Goal: Task Accomplishment & Management: Manage account settings

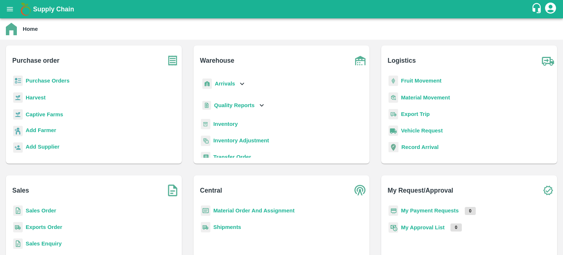
click at [220, 120] on p "Inventory" at bounding box center [225, 124] width 25 height 8
click at [221, 124] on b "Inventory" at bounding box center [225, 124] width 25 height 6
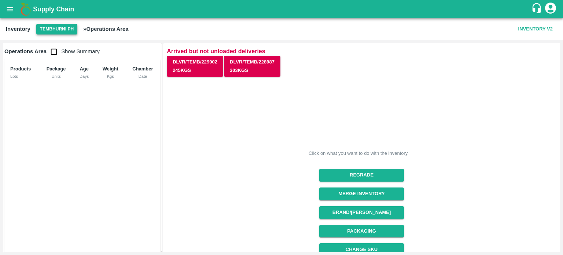
click at [60, 32] on button "Tembhurni PH" at bounding box center [56, 29] width 41 height 11
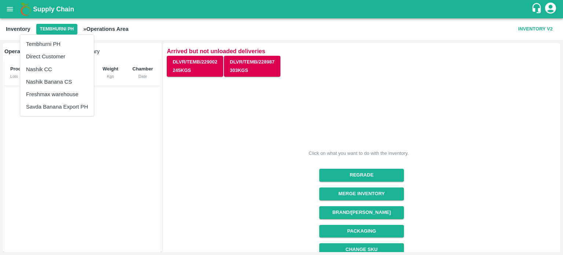
click at [48, 79] on li "Nashik Banana CS" at bounding box center [57, 82] width 74 height 12
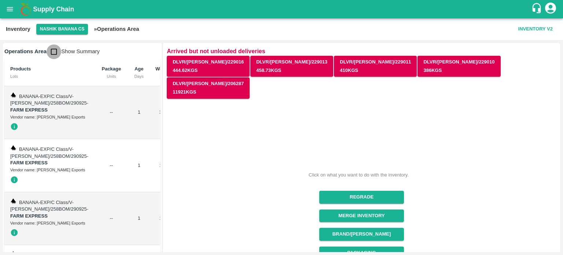
click at [54, 54] on input "checkbox" at bounding box center [54, 51] width 15 height 15
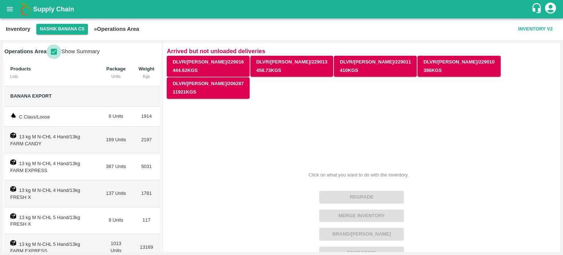
click at [54, 55] on input "checkbox" at bounding box center [54, 51] width 15 height 15
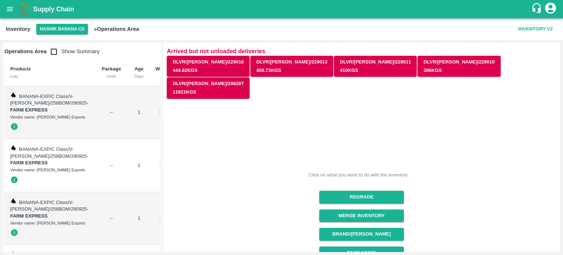
click at [56, 50] on input "checkbox" at bounding box center [54, 51] width 15 height 15
checkbox input "true"
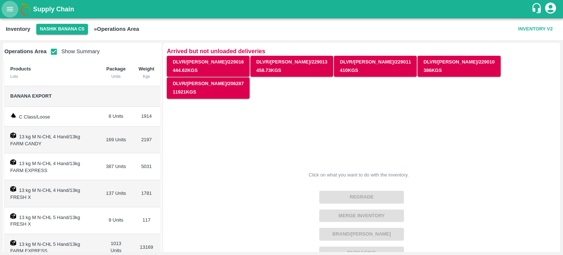
click at [8, 10] on icon "open drawer" at bounding box center [10, 9] width 8 height 8
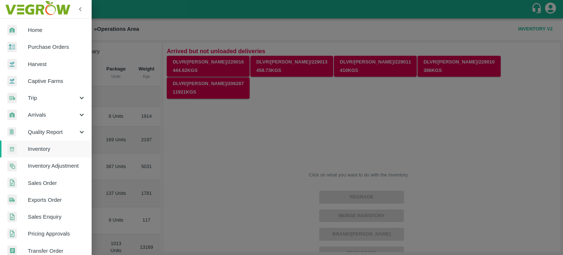
click at [43, 186] on span "Sales Order" at bounding box center [57, 183] width 58 height 8
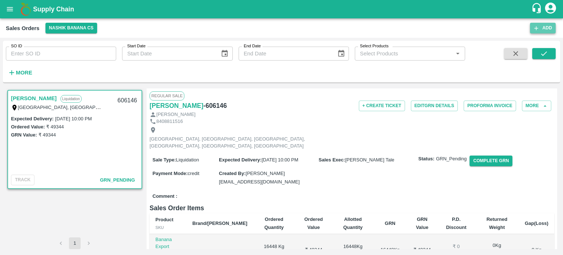
click at [547, 30] on button "Add" at bounding box center [543, 28] width 26 height 11
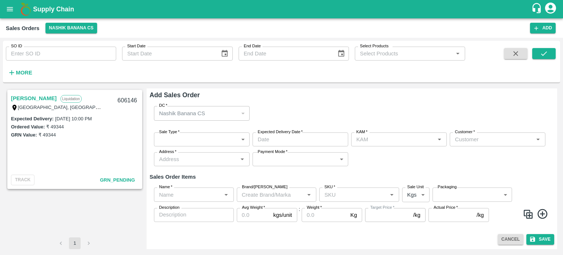
type input "[PERSON_NAME] Tale"
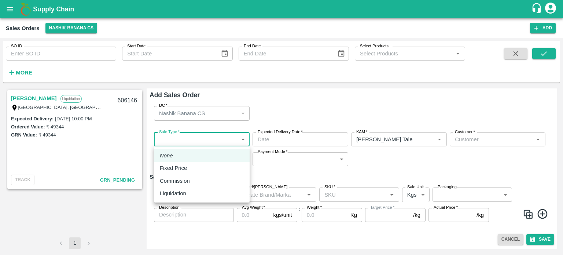
click at [199, 142] on body "Supply Chain Sales Orders Nashik Banana CS Add SO ID SO ID Start Date Start Dat…" at bounding box center [281, 127] width 563 height 255
click at [179, 192] on p "Liquidation" at bounding box center [173, 193] width 26 height 8
type input "3"
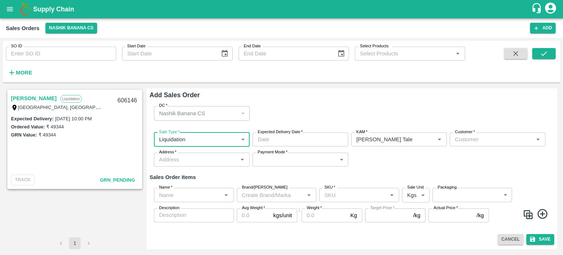
click at [300, 137] on input "Expected Delivery Date   *" at bounding box center [298, 139] width 91 height 14
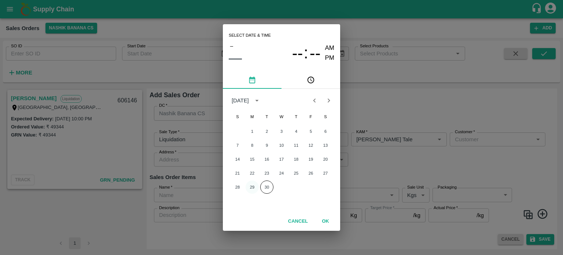
click at [249, 188] on button "29" at bounding box center [252, 186] width 13 height 13
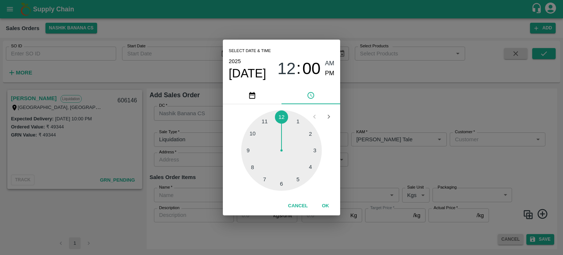
click at [248, 151] on div at bounding box center [281, 150] width 81 height 81
click at [331, 73] on span "PM" at bounding box center [330, 74] width 10 height 10
type input "[DATE] 09:00 PM"
click at [330, 202] on button "OK" at bounding box center [325, 205] width 23 height 13
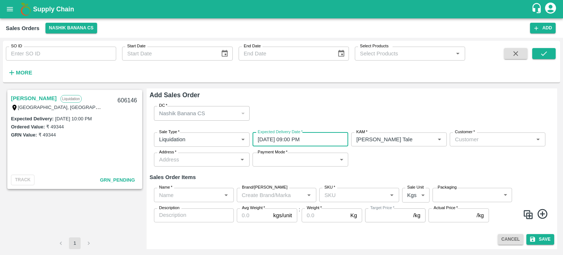
click at [467, 147] on div "Sale Type   * Liquidation 3 Sale Type Expected Delivery Date   * [DATE] 09:00 P…" at bounding box center [352, 150] width 405 height 46
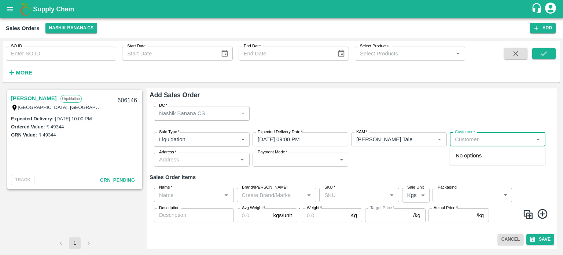
click at [466, 143] on input "Customer   *" at bounding box center [491, 140] width 79 height 10
click at [477, 148] on ul "[PERSON_NAME]" at bounding box center [498, 155] width 96 height 18
click at [480, 158] on p "[PERSON_NAME]" at bounding box center [478, 155] width 45 height 8
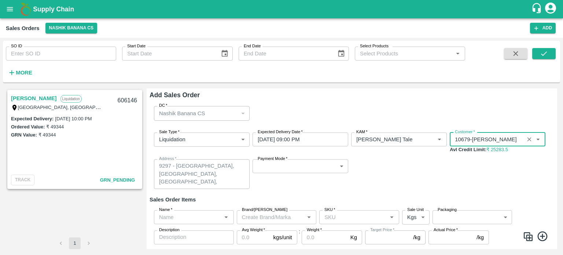
type input "10679-[PERSON_NAME]"
click at [268, 170] on body "Supply Chain Sales Orders Nashik Banana CS Add SO ID SO ID Start Date Start Dat…" at bounding box center [281, 127] width 563 height 255
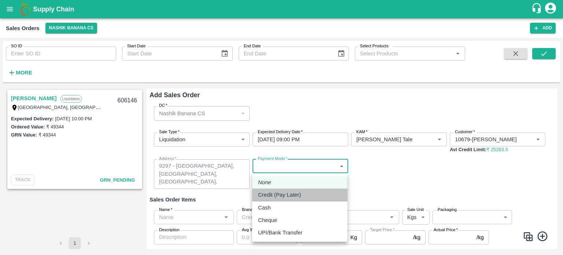
click at [278, 193] on p "Credit (Pay Later)" at bounding box center [279, 195] width 43 height 8
type input "credit"
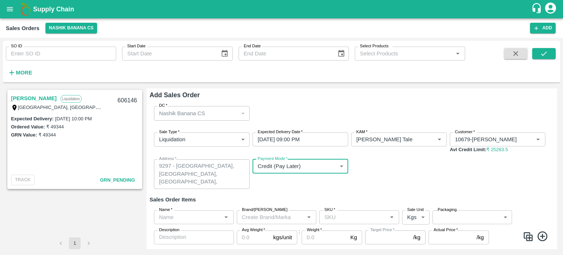
click at [197, 216] on input "Name   *" at bounding box center [187, 217] width 63 height 10
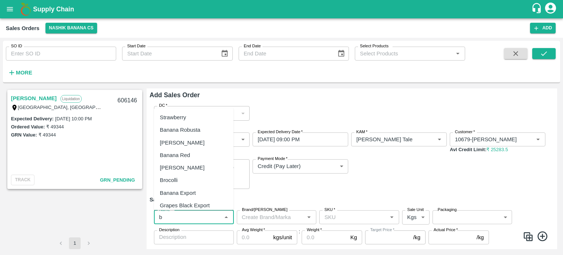
click at [180, 192] on div "Banana Export" at bounding box center [178, 192] width 36 height 8
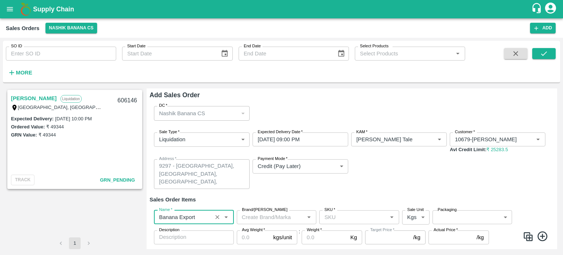
type input "Banana Export"
click at [342, 213] on input "SKU   *" at bounding box center [353, 217] width 63 height 10
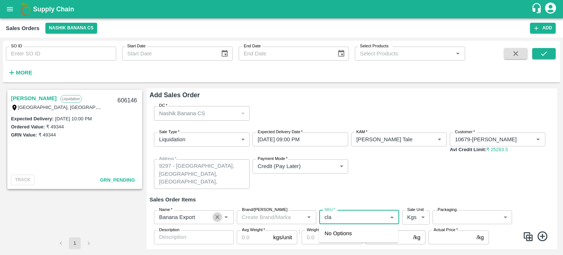
click at [220, 216] on icon "Clear" at bounding box center [217, 217] width 7 height 7
type input "cla"
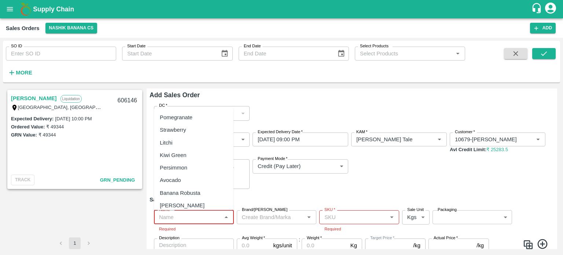
click at [207, 216] on input "Name   *" at bounding box center [187, 217] width 63 height 10
click at [184, 190] on div "Banana Export" at bounding box center [178, 192] width 36 height 8
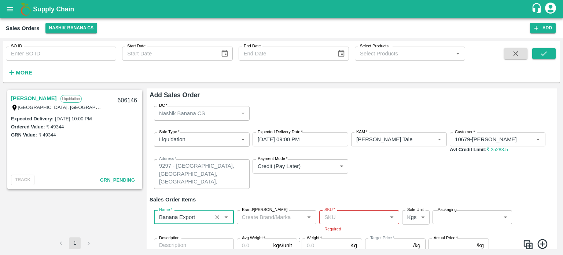
type input "Banana Export"
click at [376, 185] on div "Sale Type   * Liquidation 3 Sale Type Expected Delivery Date   * [DATE] 09:00 P…" at bounding box center [352, 161] width 405 height 68
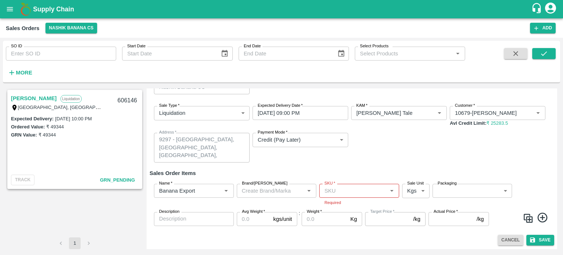
scroll to position [27, 0]
click at [339, 190] on input "SKU   *" at bounding box center [353, 191] width 63 height 10
click at [340, 205] on div "C Class" at bounding box center [334, 206] width 19 height 8
type input "C Class"
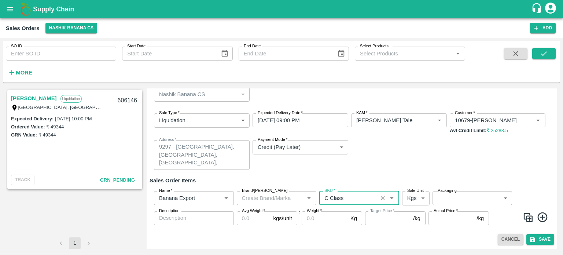
scroll to position [19, 0]
type input "NA"
type input "C Class"
click at [451, 201] on body "Supply Chain Sales Orders Nashik Banana CS Add SO ID SO ID Start Date Start Dat…" at bounding box center [281, 127] width 563 height 255
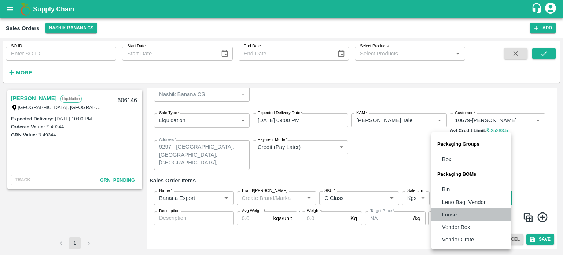
click at [453, 214] on p "Loose" at bounding box center [449, 214] width 15 height 8
type input "BOM/258"
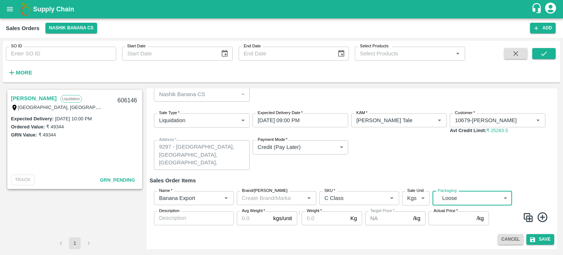
click at [246, 220] on input "Avg Weight   *" at bounding box center [254, 218] width 34 height 14
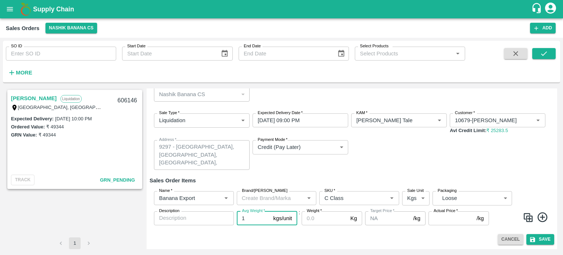
type input "1"
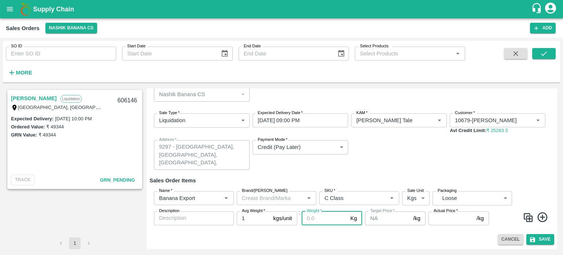
click at [321, 215] on input "Weight   *" at bounding box center [325, 218] width 46 height 14
type input "1914"
click at [452, 221] on input "Actual Price   *" at bounding box center [451, 218] width 45 height 14
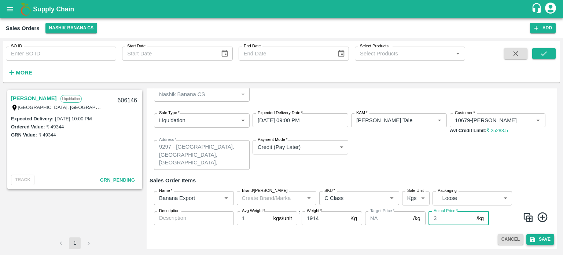
type input "3"
click at [540, 236] on button "Save" at bounding box center [541, 239] width 28 height 11
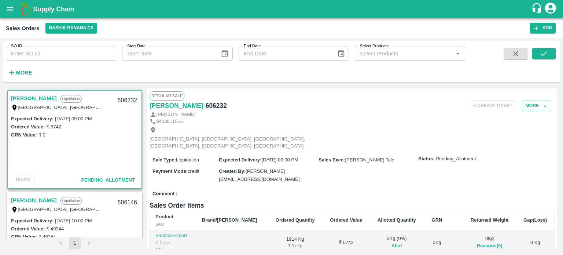
click at [392, 242] on button "Allot" at bounding box center [397, 246] width 11 height 8
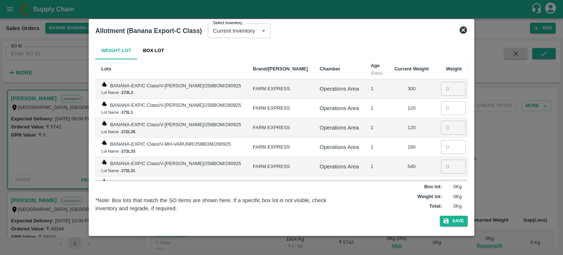
click at [443, 91] on input "number" at bounding box center [453, 89] width 25 height 14
type input "300"
click at [441, 107] on input "number" at bounding box center [453, 108] width 25 height 14
type input "120"
click at [441, 128] on input "number" at bounding box center [453, 128] width 25 height 14
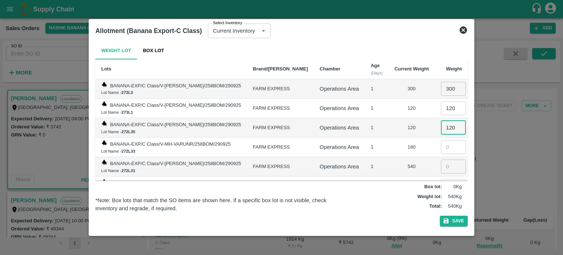
type input "120"
click at [442, 152] on input "number" at bounding box center [453, 147] width 25 height 14
type input "180"
click at [445, 164] on input "number" at bounding box center [453, 167] width 25 height 14
type input "540"
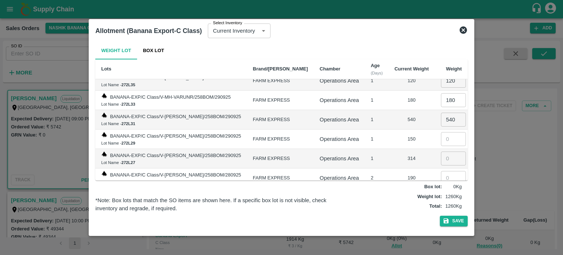
scroll to position [48, 0]
click at [441, 138] on input "number" at bounding box center [453, 138] width 25 height 14
type input "150"
click at [446, 158] on input "number" at bounding box center [453, 158] width 25 height 14
type input "314"
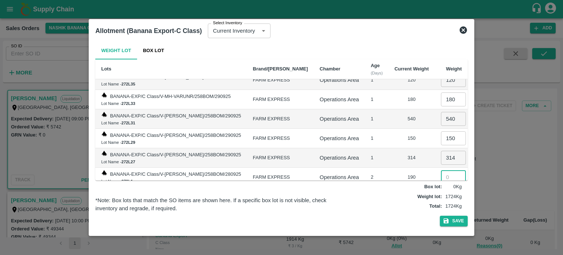
click at [446, 174] on input "number" at bounding box center [453, 177] width 25 height 14
type input "190"
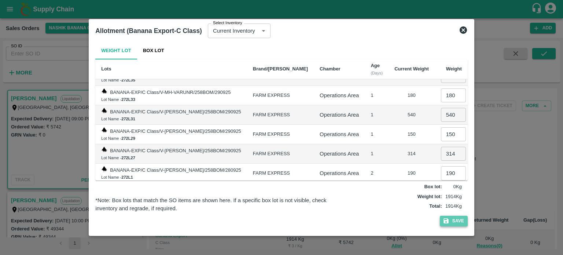
click at [456, 220] on button "Save" at bounding box center [454, 221] width 28 height 11
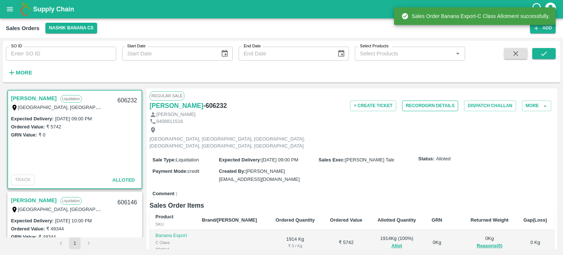
click at [427, 108] on button "Record GRN Details" at bounding box center [430, 105] width 56 height 11
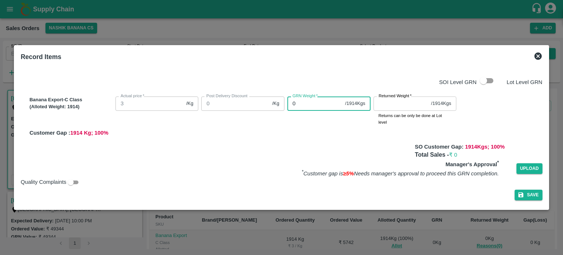
click at [267, 104] on div "Banana Export-C Class (Alloted Weight: 1914 ) Actual price   * 3 /Kg Actual pri…" at bounding box center [284, 115] width 516 height 43
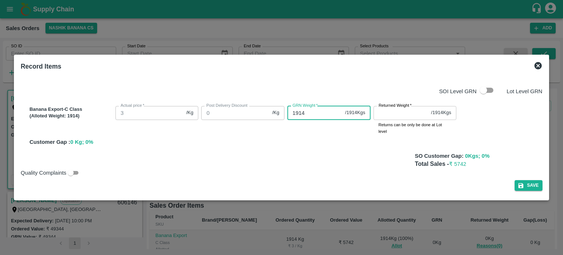
type input "1914"
click at [403, 117] on input "Returned Weight   *" at bounding box center [401, 113] width 55 height 14
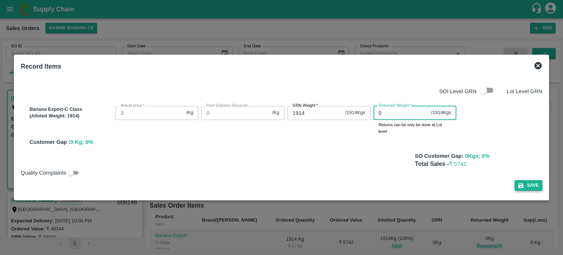
type input "0"
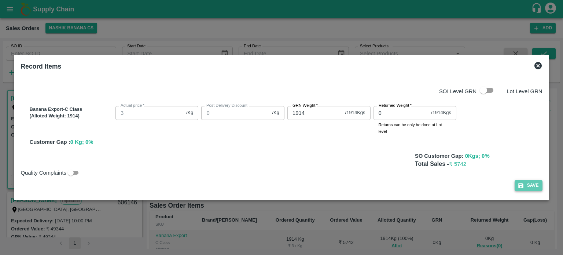
click at [526, 185] on button "Save" at bounding box center [529, 185] width 28 height 11
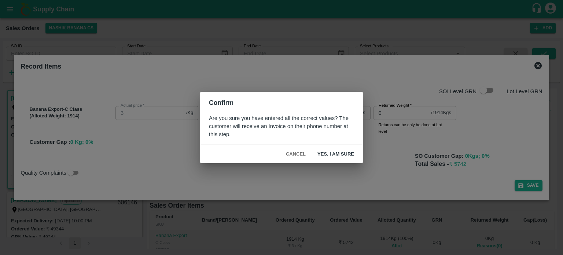
click at [339, 155] on button "Yes, I am sure" at bounding box center [336, 154] width 48 height 13
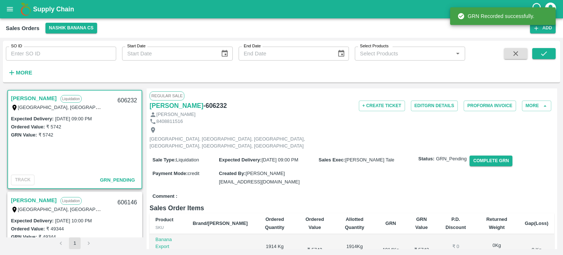
click at [304, 203] on h6 "Sales Order Items" at bounding box center [352, 208] width 405 height 10
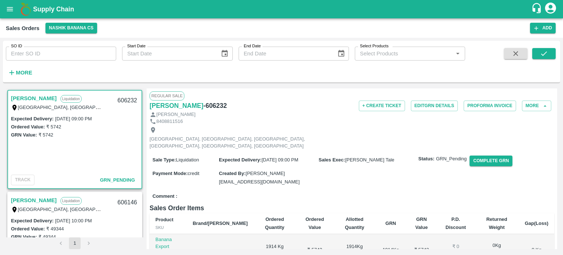
click at [13, 14] on button "open drawer" at bounding box center [9, 9] width 17 height 17
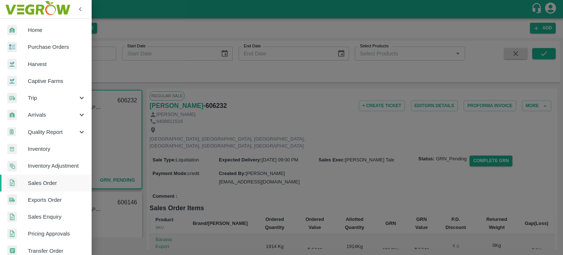
click at [44, 147] on span "Inventory" at bounding box center [57, 149] width 58 height 8
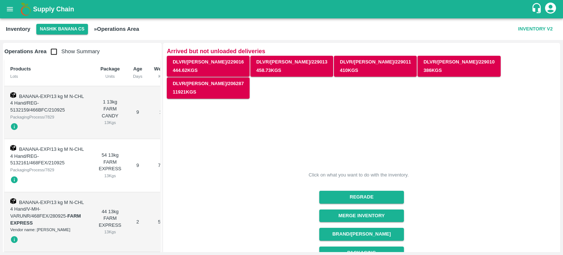
click at [239, 203] on div "Click on what you want to do with the inventory. Regrade Merge Inventory Brand/…" at bounding box center [359, 242] width 396 height 296
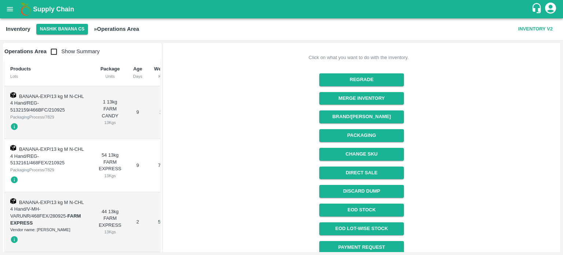
scroll to position [119, 0]
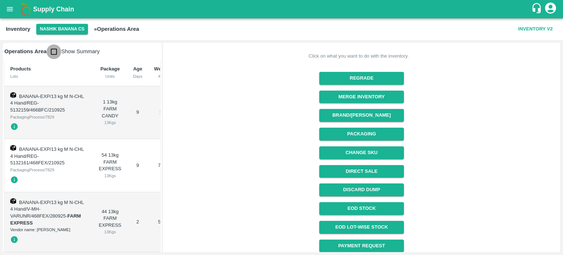
click at [51, 54] on input "checkbox" at bounding box center [54, 51] width 15 height 15
checkbox input "true"
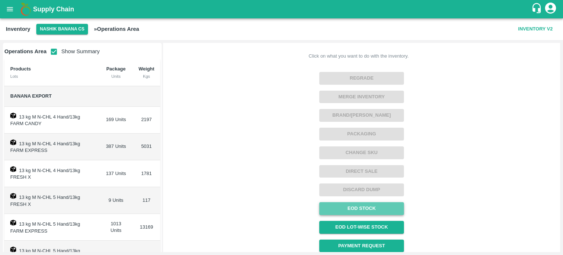
click at [347, 202] on link "EOD Stock" at bounding box center [361, 208] width 85 height 13
click at [59, 29] on button "Nashik Banana CS" at bounding box center [62, 29] width 52 height 11
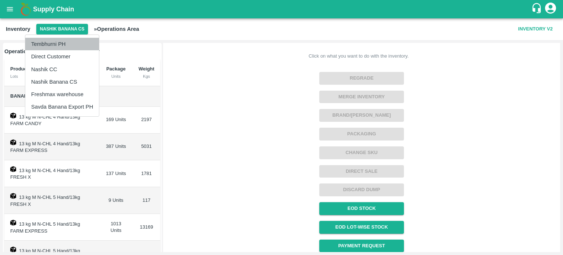
click at [48, 45] on li "Tembhurni PH" at bounding box center [62, 44] width 74 height 12
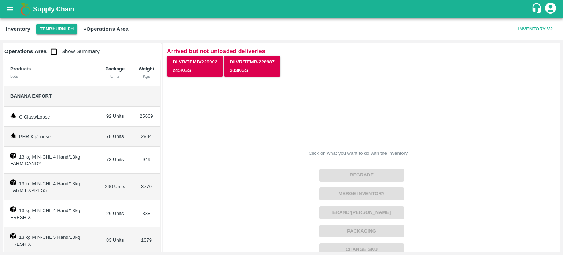
click at [266, 127] on div "Click on what you want to do with the inventory. Regrade Merge Inventory Brand/…" at bounding box center [359, 220] width 396 height 296
click at [8, 9] on icon "open drawer" at bounding box center [10, 9] width 6 height 4
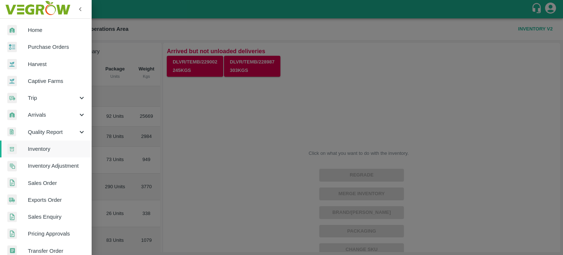
click at [44, 183] on span "Sales Order" at bounding box center [57, 183] width 58 height 8
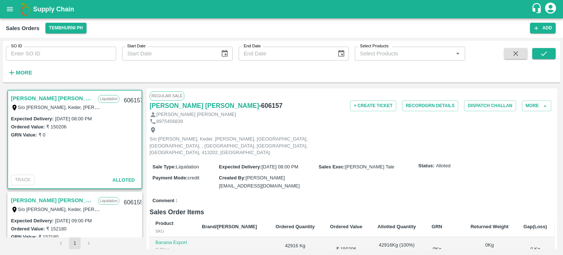
click at [78, 176] on div "TRACK Alloted" at bounding box center [75, 180] width 128 height 11
click at [62, 30] on button "Tembhurni PH" at bounding box center [65, 28] width 41 height 11
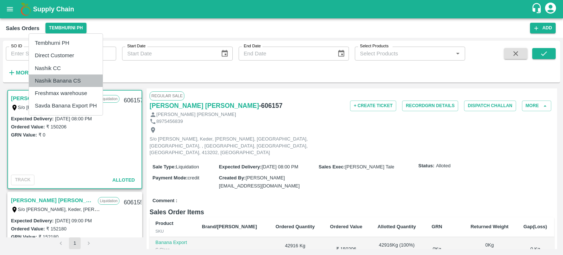
click at [59, 78] on li "Nashik Banana CS" at bounding box center [66, 80] width 74 height 12
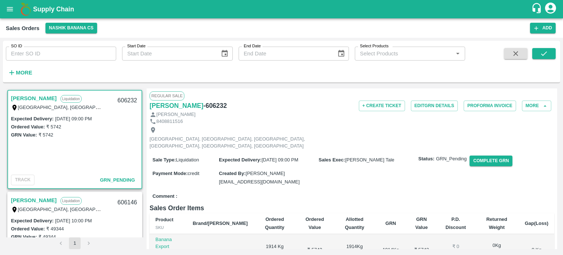
click at [54, 161] on div "Expected Delivery : [DATE] 09:00 PM Ordered Value: ₹ 5742 GRN Value: ₹ 5742" at bounding box center [74, 143] width 133 height 58
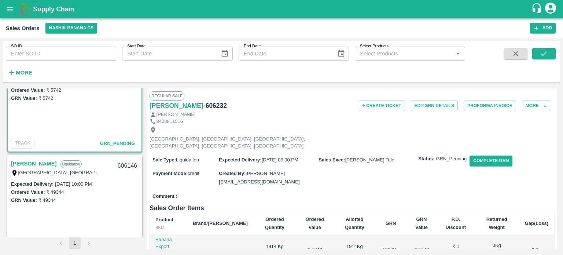
scroll to position [55, 0]
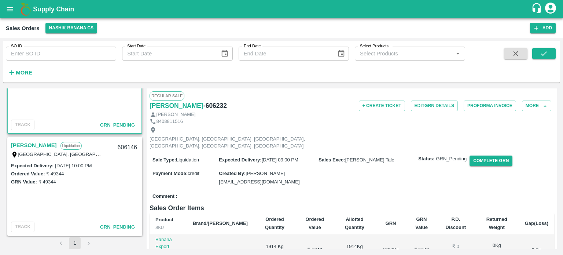
click at [57, 143] on link "[PERSON_NAME]" at bounding box center [34, 145] width 46 height 10
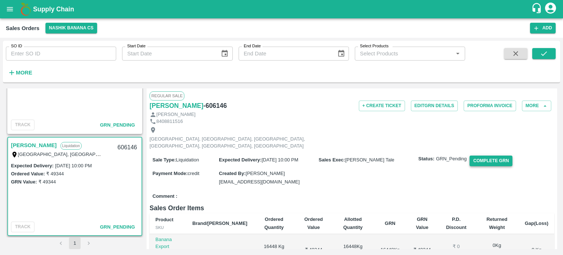
click at [492, 155] on button "Complete GRN" at bounding box center [491, 160] width 43 height 11
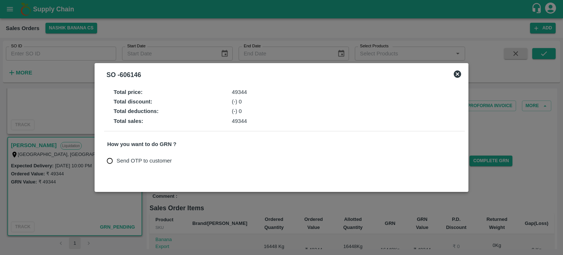
click at [120, 162] on span "Send OTP to customer" at bounding box center [144, 161] width 55 height 8
click at [117, 162] on input "Send OTP to customer" at bounding box center [110, 161] width 14 height 14
radio input "true"
click at [194, 158] on button "Send OTP" at bounding box center [193, 160] width 30 height 11
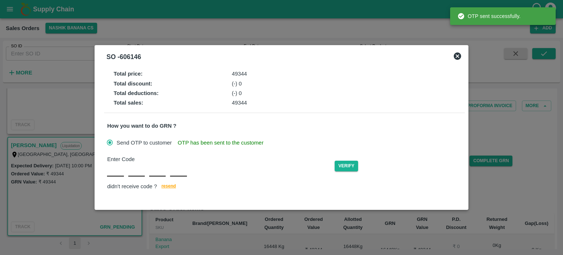
click at [115, 173] on div "Enter Code Verify didn't receive code ? [GEOGRAPHIC_DATA]" at bounding box center [284, 173] width 355 height 36
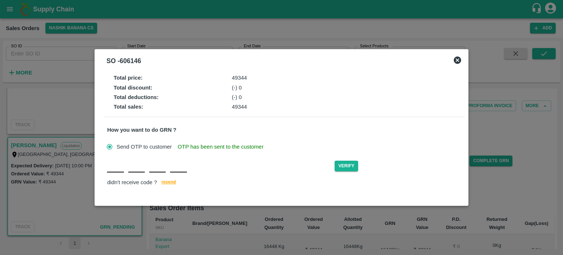
type input "W"
type input "b"
type input "B"
type input "M"
type input "G"
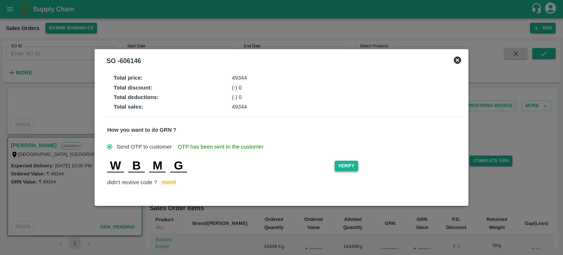
click at [355, 163] on button "Verify" at bounding box center [346, 166] width 23 height 11
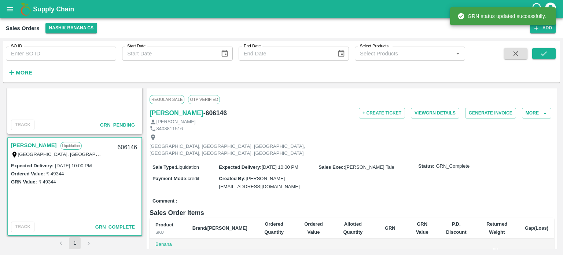
click at [60, 115] on div "Expected Delivery : [DATE] 09:00 PM Ordered Value: ₹ 5742 GRN Value: ₹ 5742" at bounding box center [74, 88] width 133 height 58
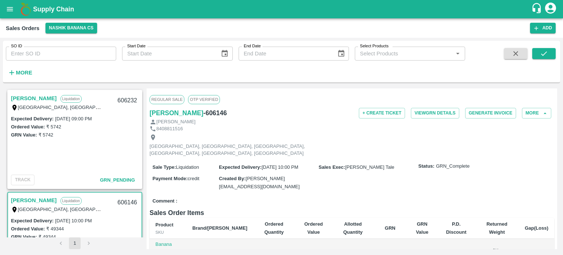
click at [60, 91] on div "[PERSON_NAME] Liquidation [GEOGRAPHIC_DATA], [GEOGRAPHIC_DATA], [GEOGRAPHIC_DAT…" at bounding box center [74, 102] width 133 height 23
click at [57, 95] on link "[PERSON_NAME]" at bounding box center [34, 99] width 46 height 10
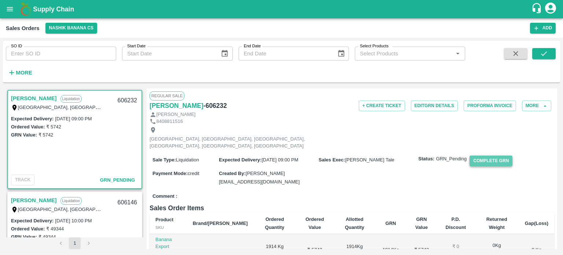
click at [500, 155] on button "Complete GRN" at bounding box center [491, 160] width 43 height 11
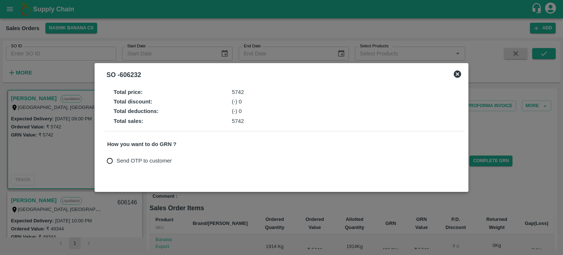
click at [147, 160] on span "Send OTP to customer" at bounding box center [144, 161] width 55 height 8
click at [117, 160] on input "Send OTP to customer" at bounding box center [110, 161] width 14 height 14
radio input "true"
click at [196, 165] on button "Send OTP" at bounding box center [193, 160] width 30 height 11
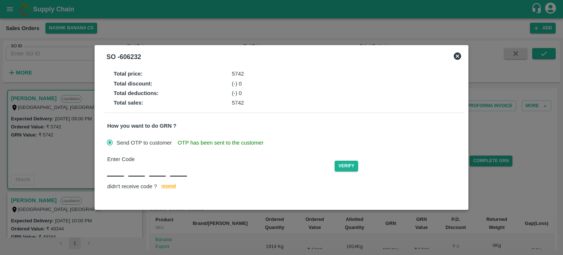
click at [115, 177] on div "Enter Code Verify didn't receive code ? [GEOGRAPHIC_DATA]" at bounding box center [284, 173] width 355 height 36
click at [113, 173] on div "Enter Code Verify didn't receive code ? [GEOGRAPHIC_DATA]" at bounding box center [284, 173] width 355 height 36
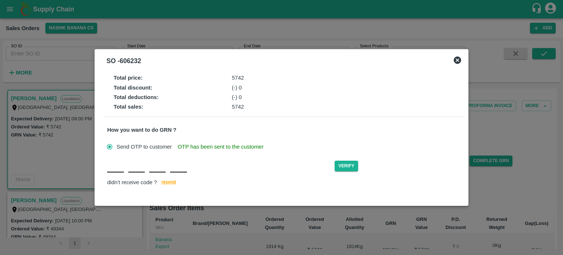
type input "H"
type input "T"
type input "N"
type input "L"
click at [117, 171] on input "H" at bounding box center [115, 165] width 17 height 13
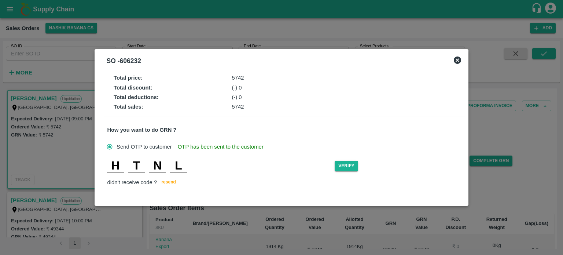
type input "S"
click at [355, 166] on button "Verify" at bounding box center [346, 166] width 23 height 11
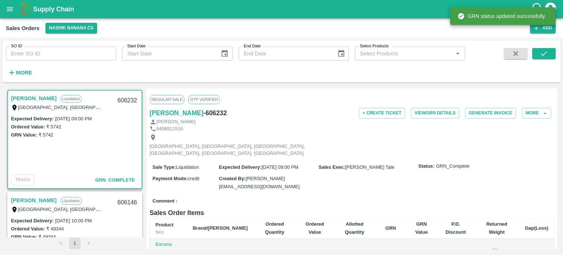
click at [87, 149] on div "Expected Delivery : [DATE] 09:00 PM Ordered Value: ₹ 5742 GRN Value: ₹ 5742" at bounding box center [74, 143] width 133 height 58
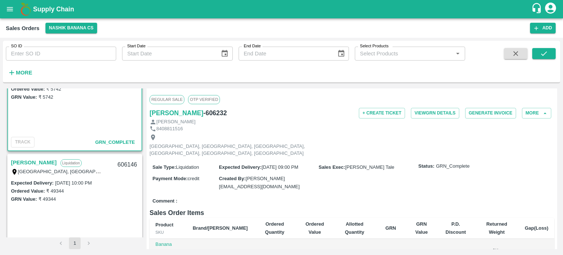
scroll to position [55, 0]
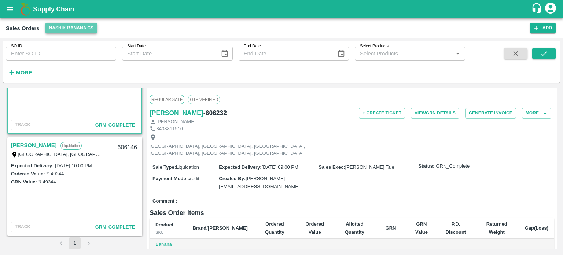
click at [68, 29] on button "Nashik Banana CS" at bounding box center [71, 28] width 52 height 11
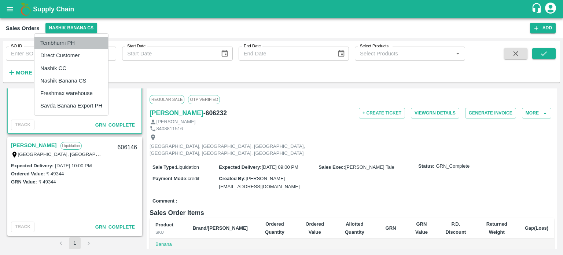
click at [60, 43] on li "Tembhurni PH" at bounding box center [71, 43] width 74 height 12
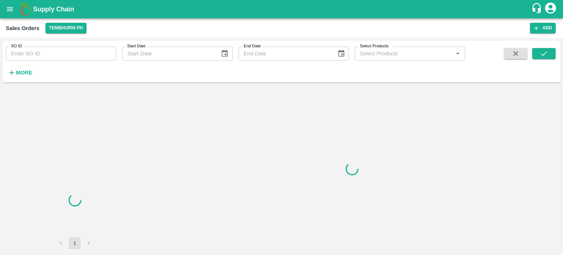
scroll to position [0, 0]
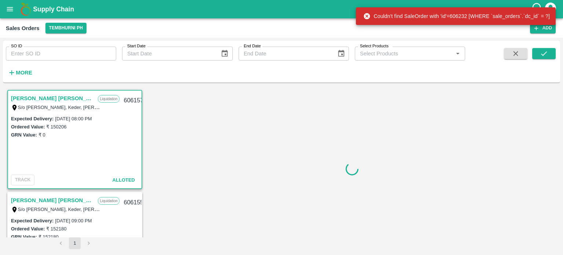
click at [86, 169] on div "Expected Delivery : [DATE] 08:00 PM Ordered Value: ₹ 150206 GRN Value: ₹ 0" at bounding box center [74, 143] width 133 height 58
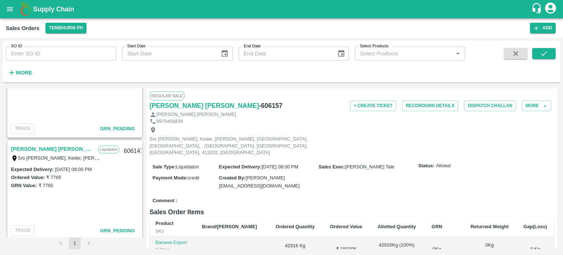
scroll to position [259, 0]
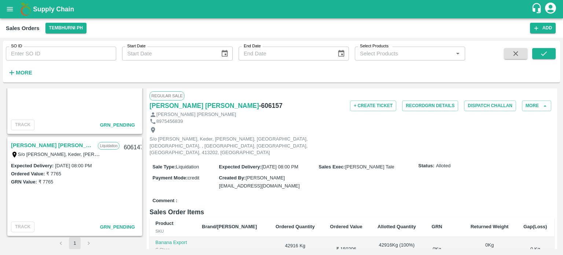
click at [44, 141] on link "[PERSON_NAME] [PERSON_NAME]" at bounding box center [52, 145] width 83 height 10
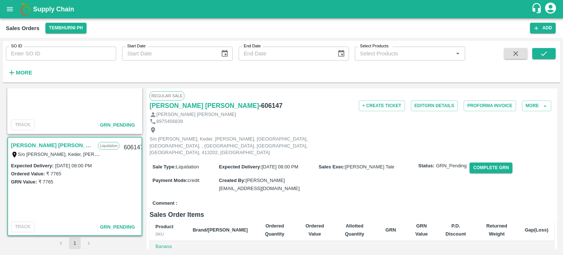
click at [33, 146] on link "[PERSON_NAME] [PERSON_NAME]" at bounding box center [52, 145] width 83 height 10
click at [402, 197] on div "Comment :" at bounding box center [352, 203] width 405 height 13
click at [495, 164] on button "Complete GRN" at bounding box center [491, 167] width 43 height 11
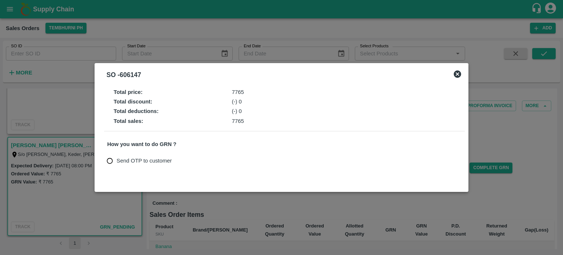
click at [124, 161] on span "Send OTP to customer" at bounding box center [144, 161] width 55 height 8
click at [117, 161] on input "Send OTP to customer" at bounding box center [110, 161] width 14 height 14
radio input "true"
click at [195, 163] on button "Send OTP" at bounding box center [193, 160] width 30 height 11
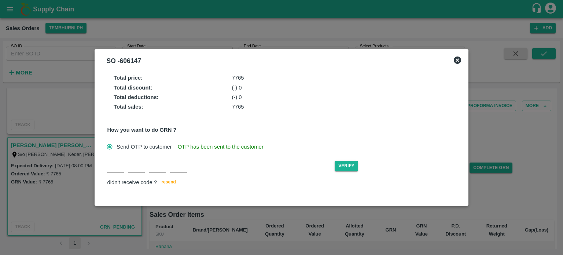
click at [112, 170] on input "text" at bounding box center [115, 165] width 17 height 13
type input "X"
type input "J"
type input "E"
type input "C"
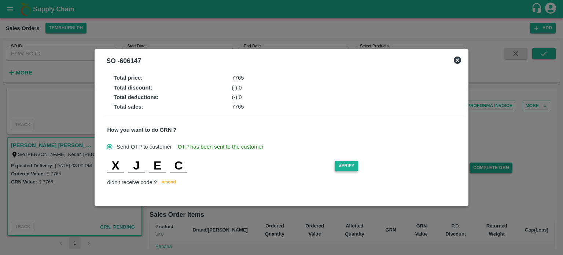
click at [352, 169] on button "Verify" at bounding box center [346, 166] width 23 height 11
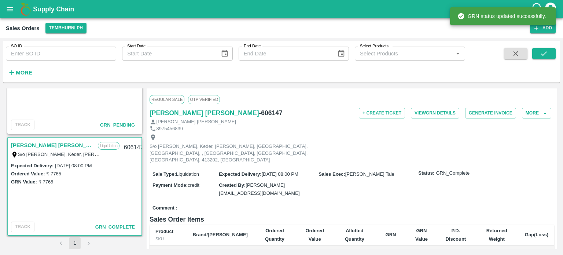
click at [65, 121] on div "TRACK GRN_Pending" at bounding box center [75, 125] width 128 height 11
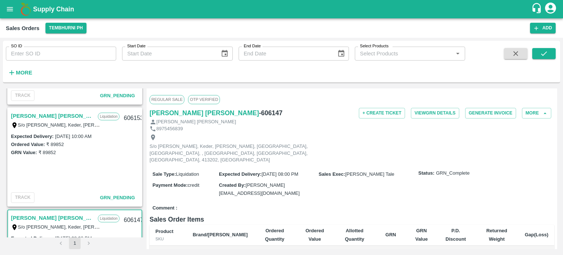
scroll to position [186, 0]
click at [56, 116] on link "[PERSON_NAME] [PERSON_NAME]" at bounding box center [52, 117] width 83 height 10
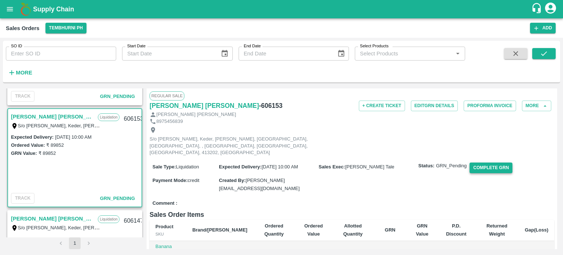
click at [496, 162] on button "Complete GRN" at bounding box center [491, 167] width 43 height 11
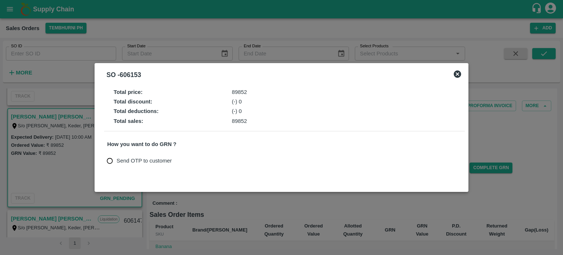
click at [146, 162] on span "Send OTP to customer" at bounding box center [144, 161] width 55 height 8
click at [117, 162] on input "Send OTP to customer" at bounding box center [110, 161] width 14 height 14
radio input "true"
click at [199, 162] on button "Send OTP" at bounding box center [193, 160] width 30 height 11
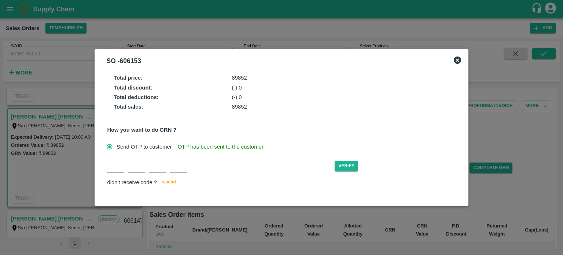
click at [119, 175] on div "Verify didn't receive code ? [GEOGRAPHIC_DATA]" at bounding box center [284, 173] width 355 height 28
type input "E"
type input "S"
type input "T"
type input "S"
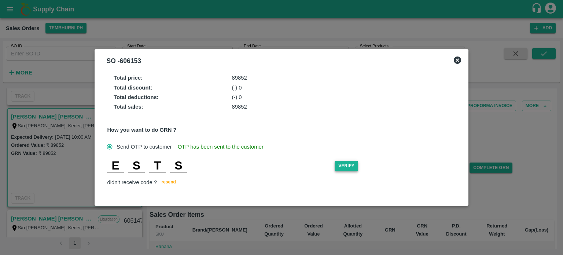
click at [355, 166] on button "Verify" at bounding box center [346, 166] width 23 height 11
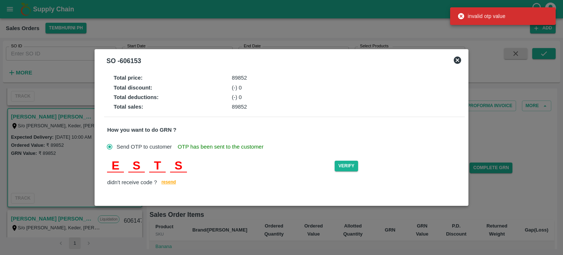
click at [136, 165] on input "S" at bounding box center [136, 165] width 17 height 13
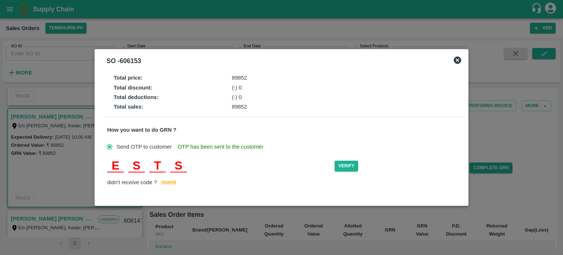
type input "L"
click at [349, 167] on button "Verify" at bounding box center [346, 166] width 23 height 11
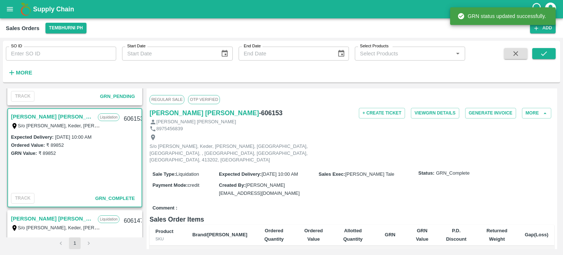
click at [72, 177] on div "Expected Delivery : [DATE] 10:00 AM Ordered Value: ₹ 89852 GRN Value: ₹ 89852" at bounding box center [74, 162] width 133 height 58
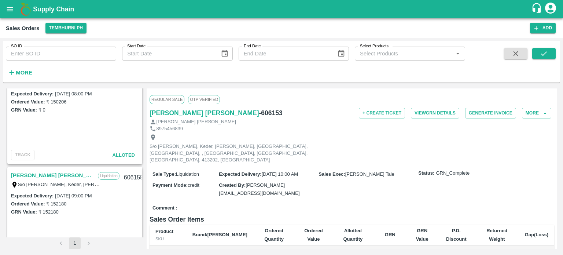
scroll to position [24, 0]
click at [41, 176] on link "[PERSON_NAME] [PERSON_NAME]" at bounding box center [52, 176] width 83 height 10
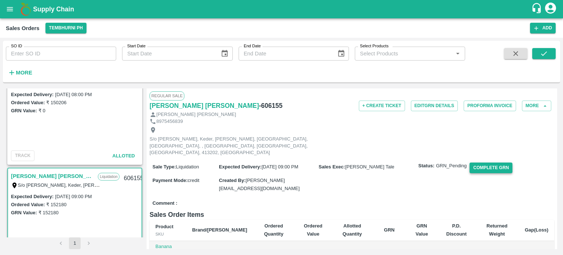
click at [498, 162] on button "Complete GRN" at bounding box center [491, 167] width 43 height 11
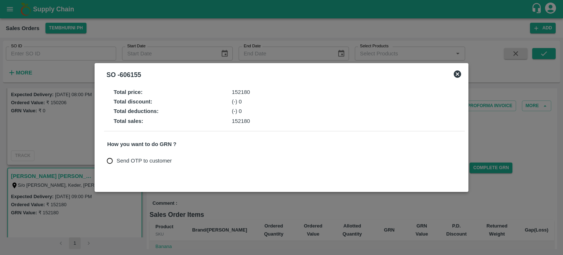
click at [146, 162] on span "Send OTP to customer" at bounding box center [144, 161] width 55 height 8
click at [117, 162] on input "Send OTP to customer" at bounding box center [110, 161] width 14 height 14
radio input "true"
click at [201, 161] on button "Send OTP" at bounding box center [193, 160] width 30 height 11
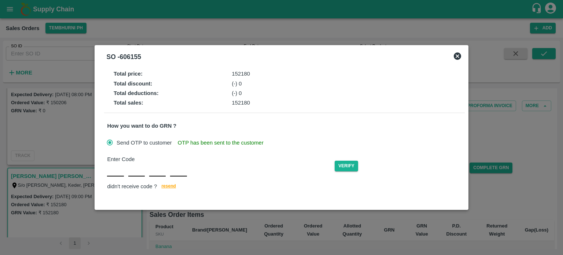
click at [117, 174] on div "Enter Code Verify didn't receive code ? [GEOGRAPHIC_DATA]" at bounding box center [284, 173] width 355 height 36
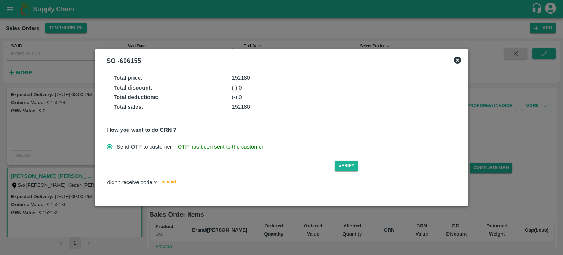
type input "R"
type input "J"
type input "T"
type input "J"
click at [352, 168] on button "Verify" at bounding box center [346, 166] width 23 height 11
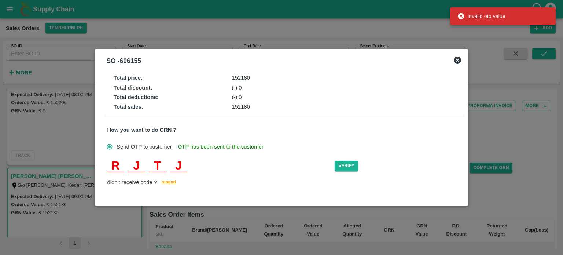
click at [158, 163] on input "T" at bounding box center [157, 165] width 17 height 13
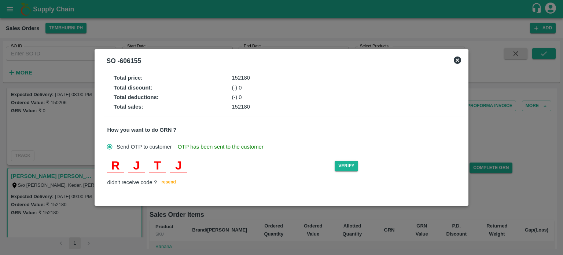
click at [131, 166] on input "J" at bounding box center [136, 165] width 17 height 13
type input "K"
click at [345, 166] on button "Verify" at bounding box center [346, 166] width 23 height 11
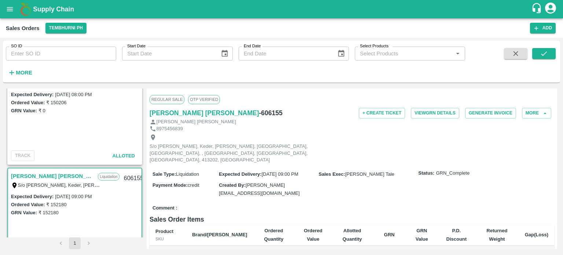
click at [87, 138] on div "Expected Delivery : [DATE] 08:00 PM Ordered Value: ₹ 150206 GRN Value: ₹ 0" at bounding box center [74, 119] width 133 height 58
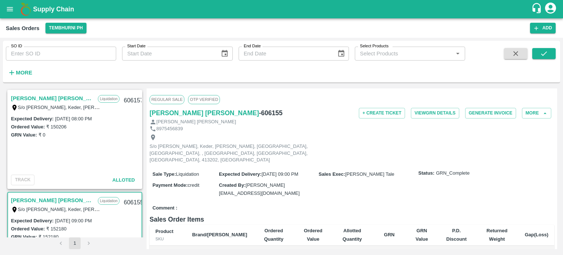
click at [54, 97] on link "[PERSON_NAME] [PERSON_NAME]" at bounding box center [52, 99] width 83 height 10
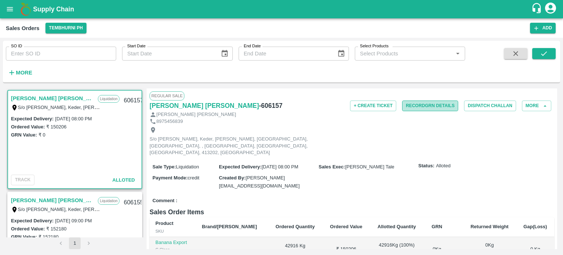
click at [435, 107] on button "Record GRN Details" at bounding box center [430, 105] width 56 height 11
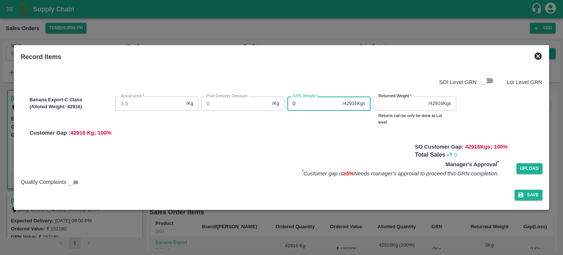
drag, startPoint x: 306, startPoint y: 100, endPoint x: 258, endPoint y: 94, distance: 48.8
click at [258, 94] on div "Banana Export-C Class (Alloted Weight: 42916 ) Actual price   * 3.5 /Kg Actual …" at bounding box center [284, 115] width 516 height 43
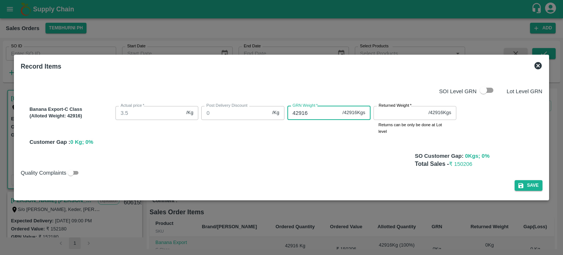
type input "42916"
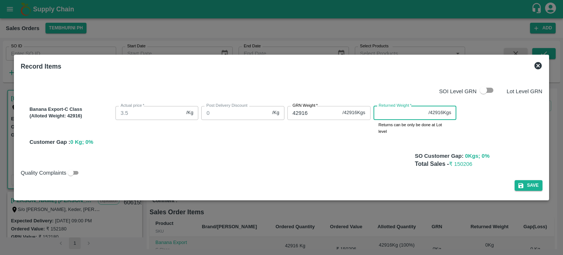
click at [411, 116] on input "Returned Weight   *" at bounding box center [400, 113] width 52 height 14
type input "0"
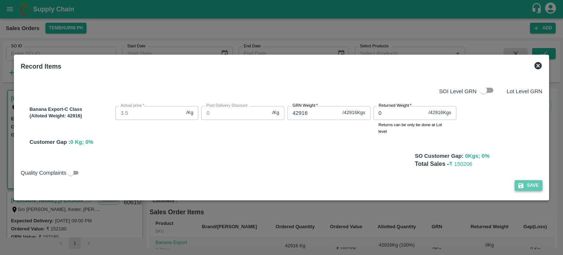
click at [537, 184] on button "Save" at bounding box center [529, 185] width 28 height 11
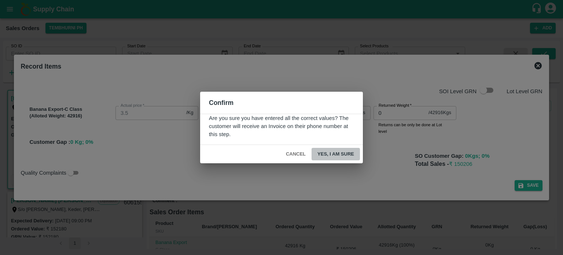
click at [341, 154] on button "Yes, I am sure" at bounding box center [336, 154] width 48 height 13
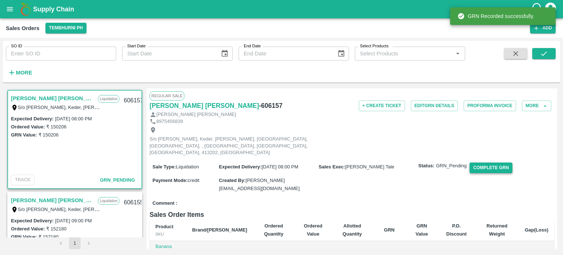
click at [494, 162] on button "Complete GRN" at bounding box center [491, 167] width 43 height 11
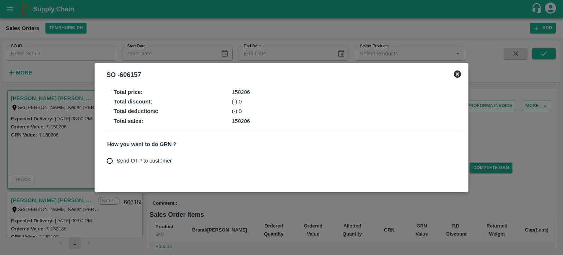
click at [149, 159] on span "Send OTP to customer" at bounding box center [144, 161] width 55 height 8
click at [117, 159] on input "Send OTP to customer" at bounding box center [110, 161] width 14 height 14
radio input "true"
click at [197, 160] on button "Send OTP" at bounding box center [193, 160] width 30 height 11
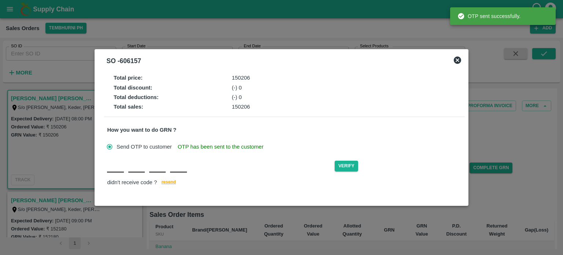
click at [115, 173] on div "Verify didn't receive code ? [GEOGRAPHIC_DATA]" at bounding box center [284, 173] width 355 height 28
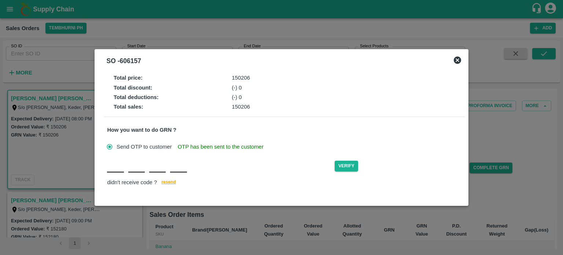
type input "O"
type input "K"
type input "L"
type input "Y"
click at [345, 165] on button "Verify" at bounding box center [346, 166] width 23 height 11
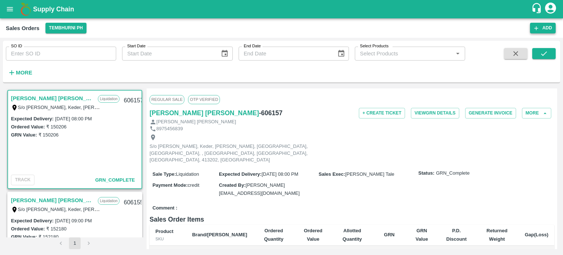
click at [545, 27] on button "Add" at bounding box center [543, 28] width 26 height 11
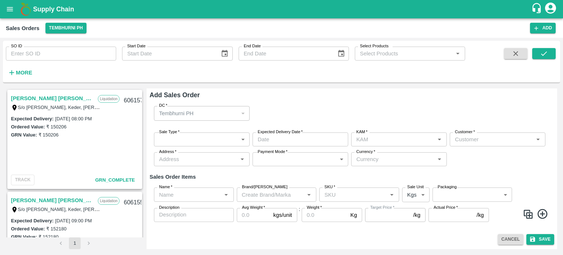
click at [176, 136] on body "Supply Chain Sales Orders Tembhurni PH Add SO ID SO ID Start Date Start Date En…" at bounding box center [281, 127] width 563 height 255
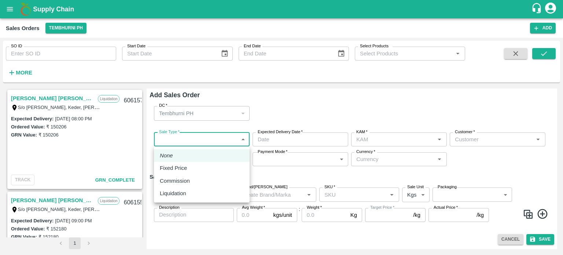
type input "[PERSON_NAME] Tale"
click at [179, 192] on p "Liquidation" at bounding box center [173, 193] width 26 height 8
type input "3"
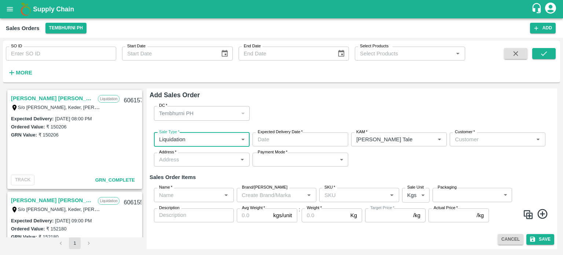
click at [342, 106] on div "DC   * Tembhurni PH 61 DC" at bounding box center [352, 113] width 405 height 26
type input "DD/MM/YYYY hh:mm aa"
click at [299, 146] on input "DD/MM/YYYY hh:mm aa" at bounding box center [298, 139] width 91 height 14
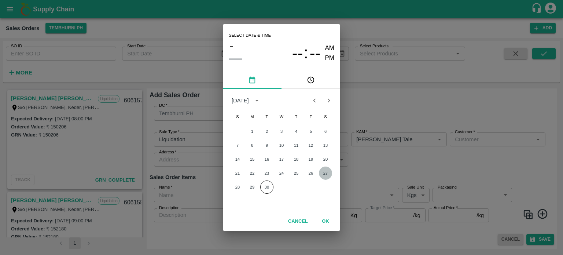
click at [325, 173] on button "27" at bounding box center [325, 172] width 13 height 13
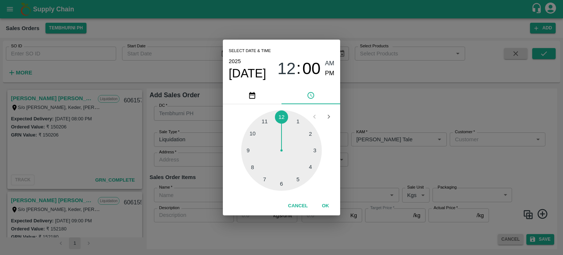
click at [254, 136] on div at bounding box center [281, 150] width 81 height 81
type input "[DATE] 10:00 AM"
click at [330, 205] on button "OK" at bounding box center [325, 205] width 23 height 13
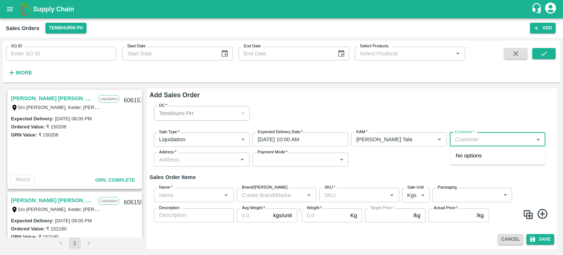
click at [477, 144] on input "Customer   *" at bounding box center [491, 140] width 79 height 10
click at [482, 156] on p "[PERSON_NAME] [PERSON_NAME]" at bounding box center [498, 159] width 84 height 17
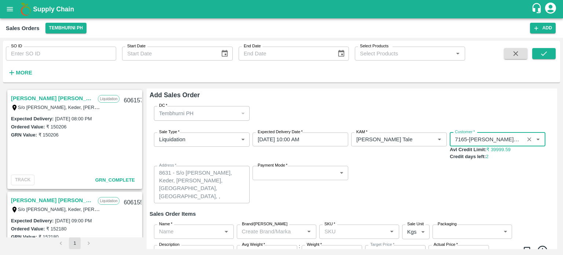
type input "7165-[PERSON_NAME] [PERSON_NAME]"
click at [286, 173] on body "Supply Chain Sales Orders Tembhurni PH Add SO ID SO ID Start Date Start Date En…" at bounding box center [281, 127] width 563 height 255
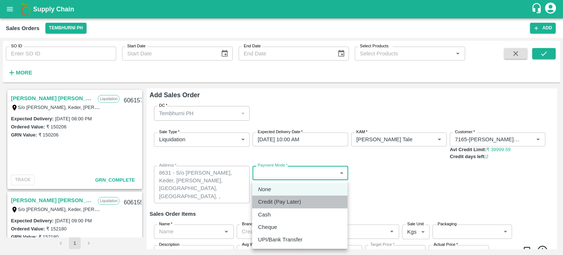
click at [290, 201] on p "Credit (Pay Later)" at bounding box center [279, 202] width 43 height 8
type input "credit"
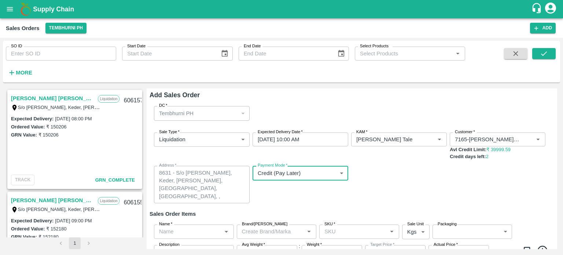
click at [355, 216] on h6 "Sales Order Items" at bounding box center [352, 214] width 405 height 10
click at [198, 234] on input "Name   *" at bounding box center [187, 232] width 63 height 10
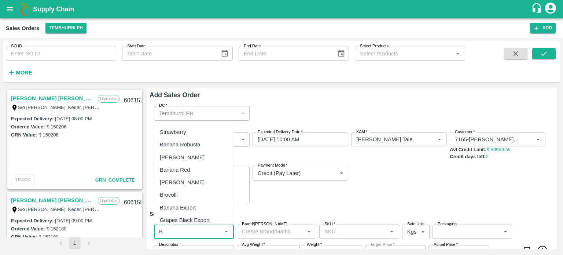
click at [181, 205] on div "Banana Export" at bounding box center [178, 207] width 36 height 8
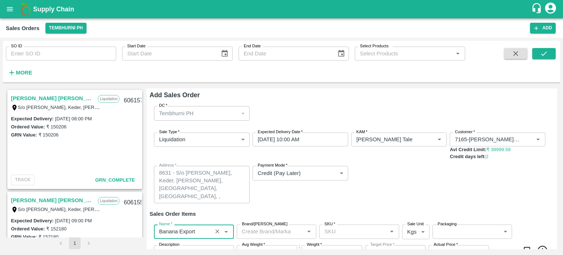
type input "Banana Export"
click at [336, 230] on input "SKU   *" at bounding box center [353, 232] width 63 height 10
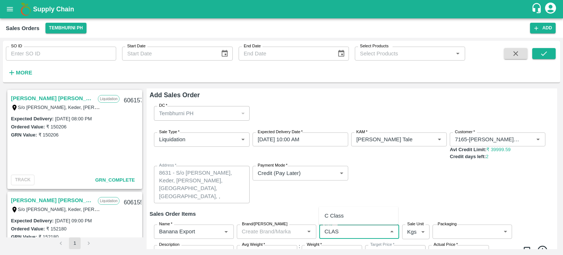
click at [336, 217] on div "C Class" at bounding box center [334, 215] width 19 height 8
type input "C Class"
type input "NA"
type input "C Class"
click at [381, 208] on div "Sale Type   * Liquidation 3 Sale Type Expected Delivery Date   * [DATE] 10:00 A…" at bounding box center [352, 168] width 405 height 83
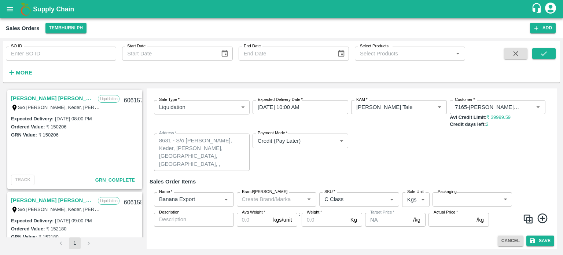
scroll to position [34, 0]
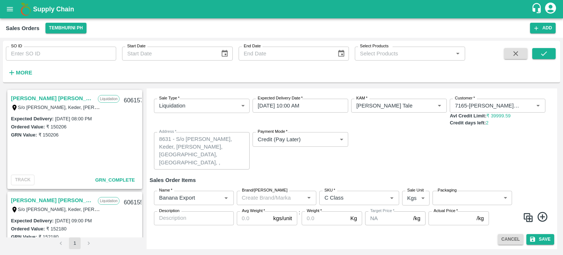
click at [466, 195] on body "Supply Chain Sales Orders Tembhurni PH Add SO ID SO ID Start Date Start Date En…" at bounding box center [281, 127] width 563 height 255
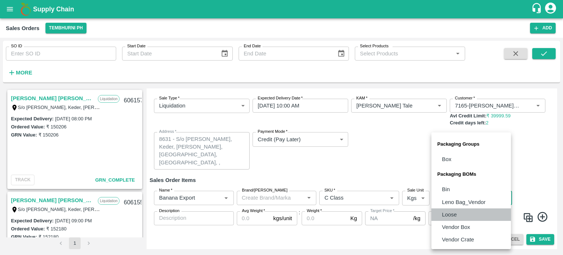
click at [456, 217] on p "Loose" at bounding box center [449, 214] width 15 height 8
type input "BOM/258"
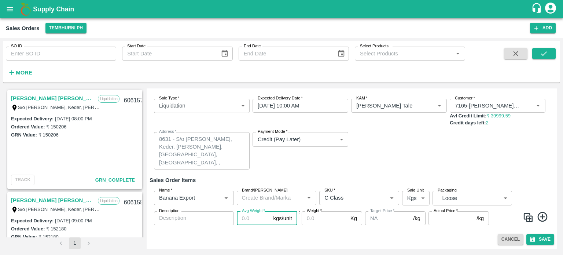
click at [247, 221] on input "Avg Weight   *" at bounding box center [254, 218] width 34 height 14
type input "1"
click at [321, 217] on input "Weight   *" at bounding box center [325, 218] width 46 height 14
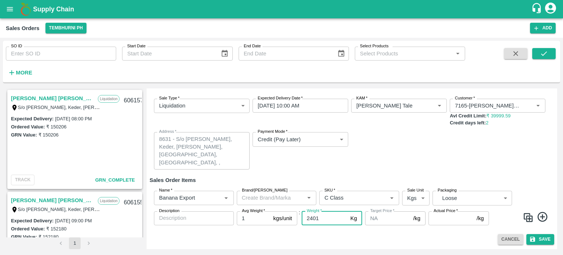
type input "2401"
click at [437, 221] on input "Actual Price   *" at bounding box center [451, 218] width 45 height 14
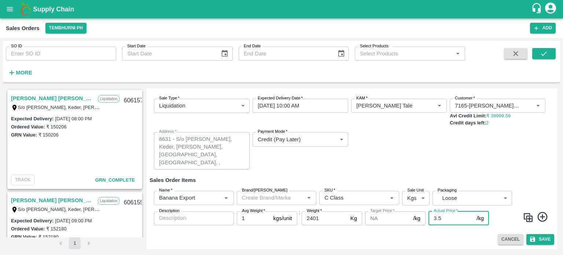
type input "3.5"
click at [541, 241] on button "Save" at bounding box center [541, 239] width 28 height 11
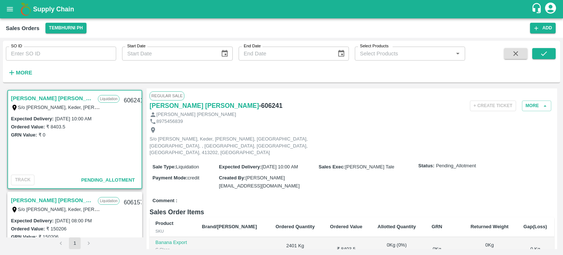
click at [392, 249] on button "Allot" at bounding box center [397, 253] width 11 height 8
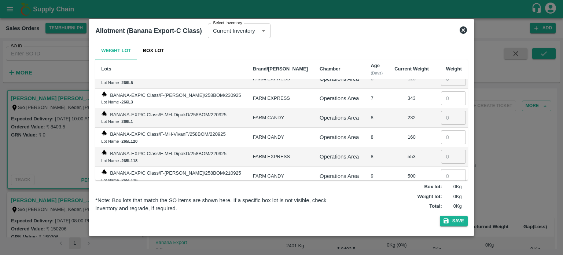
scroll to position [1662, 0]
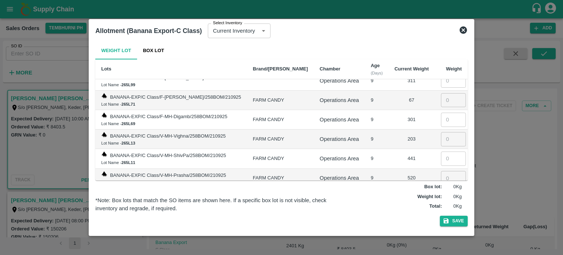
click at [444, 190] on input "number" at bounding box center [453, 197] width 25 height 14
type input "53"
click at [441, 171] on input "number" at bounding box center [453, 178] width 25 height 14
type input "520"
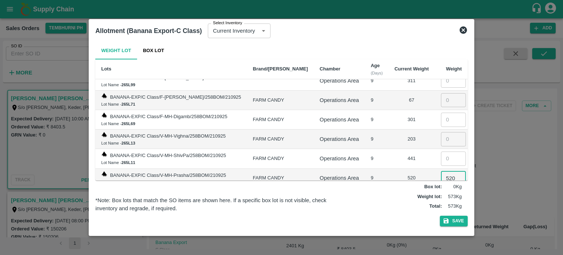
click at [441, 151] on input "number" at bounding box center [453, 158] width 25 height 14
type input "441"
click at [442, 132] on input "number" at bounding box center [453, 139] width 25 height 14
type input "203"
click at [441, 113] on input "number" at bounding box center [453, 120] width 25 height 14
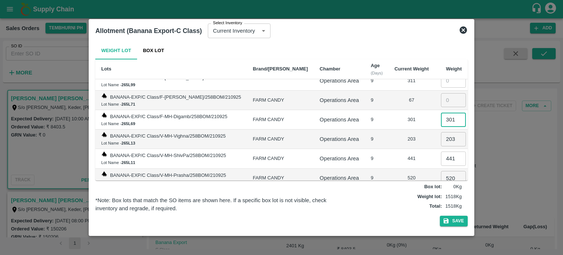
type input "301"
click at [406, 116] on div "301" at bounding box center [412, 119] width 34 height 7
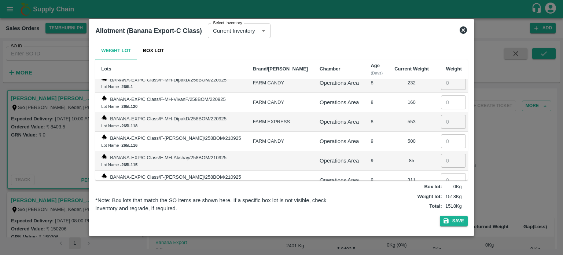
scroll to position [1584, 0]
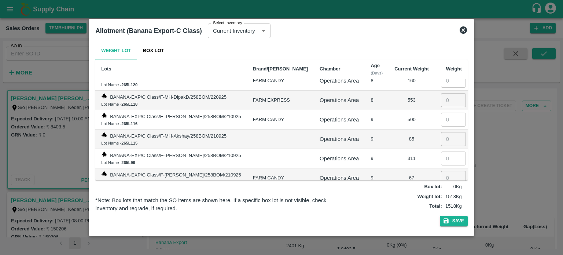
click at [442, 171] on input "number" at bounding box center [453, 178] width 25 height 14
type input "67"
click at [442, 151] on input "number" at bounding box center [453, 158] width 25 height 14
type input "311"
click at [443, 132] on input "number" at bounding box center [453, 139] width 25 height 14
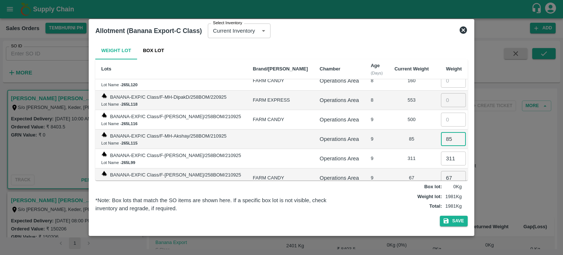
type input "85"
click at [443, 113] on input "number" at bounding box center [453, 120] width 25 height 14
type input "420"
click at [455, 221] on button "Save" at bounding box center [454, 221] width 28 height 11
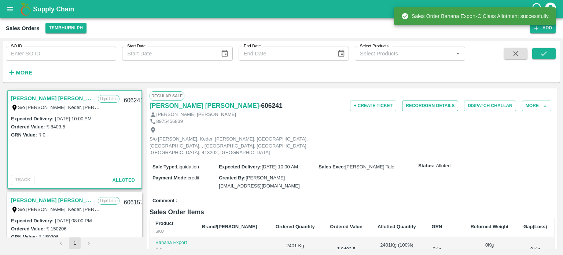
click at [428, 105] on button "Record GRN Details" at bounding box center [430, 105] width 56 height 11
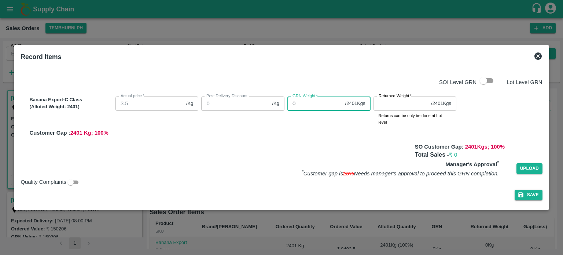
drag, startPoint x: 298, startPoint y: 105, endPoint x: 277, endPoint y: 100, distance: 21.9
click at [277, 100] on div "Banana Export-C Class (Alloted Weight: 2401 ) Actual price   * 3.5 /Kg Actual p…" at bounding box center [284, 115] width 516 height 43
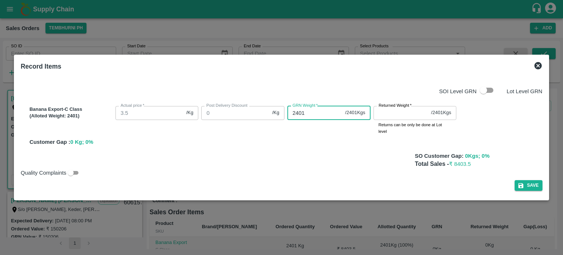
type input "2401"
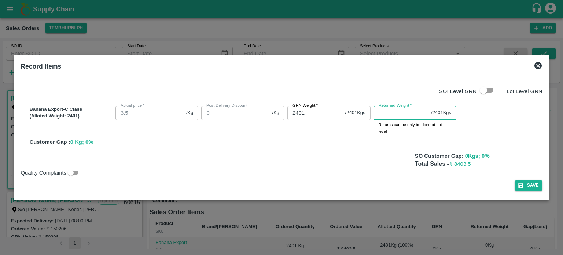
click at [393, 115] on input "Returned Weight   *" at bounding box center [401, 113] width 55 height 14
type input "2"
type input "0"
click at [534, 183] on button "Save" at bounding box center [529, 185] width 28 height 11
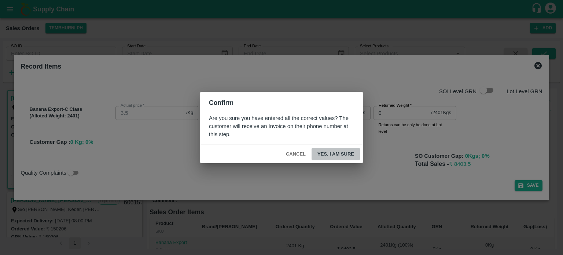
click at [329, 156] on button "Yes, I am sure" at bounding box center [336, 154] width 48 height 13
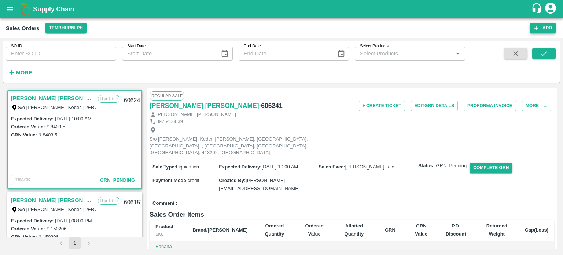
click at [540, 29] on button "Add" at bounding box center [543, 28] width 26 height 11
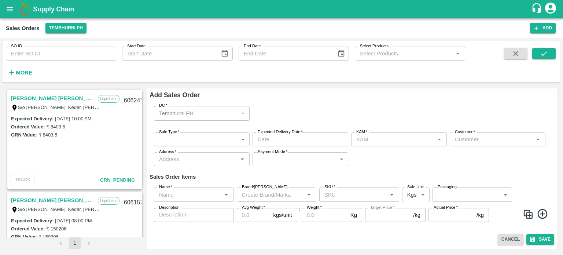
type input "[PERSON_NAME] Tale"
click at [188, 146] on body "Supply Chain Sales Orders Tembhurni PH Add SO ID SO ID Start Date Start Date En…" at bounding box center [281, 127] width 563 height 255
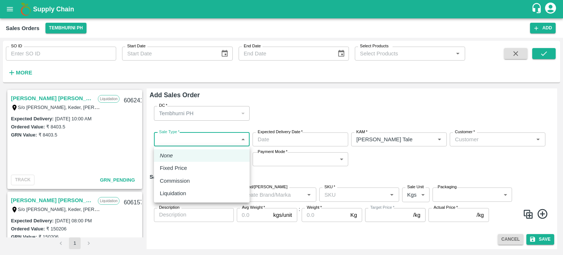
click at [180, 190] on p "Liquidation" at bounding box center [173, 193] width 26 height 8
type input "3"
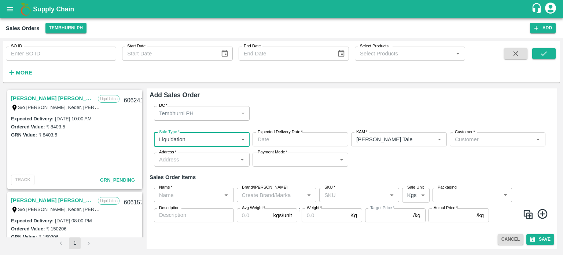
click at [319, 142] on input "Expected Delivery Date   *" at bounding box center [298, 139] width 91 height 14
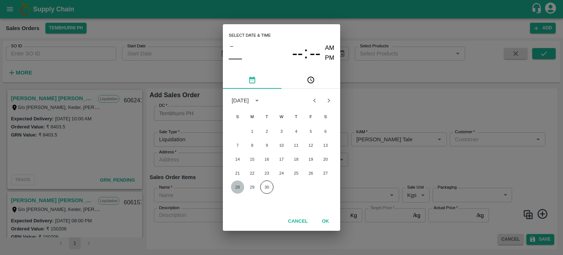
click at [238, 187] on button "28" at bounding box center [237, 186] width 13 height 13
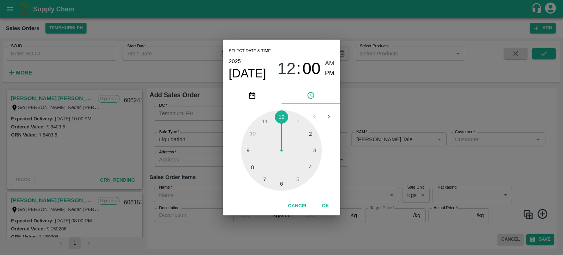
click at [296, 180] on div at bounding box center [281, 150] width 81 height 81
type input "[DATE] 05:00 AM"
click at [378, 169] on div "Select date & time [DATE] 05 : 00 AM PM 05 10 15 20 25 30 35 40 45 50 55 00 Can…" at bounding box center [281, 127] width 563 height 255
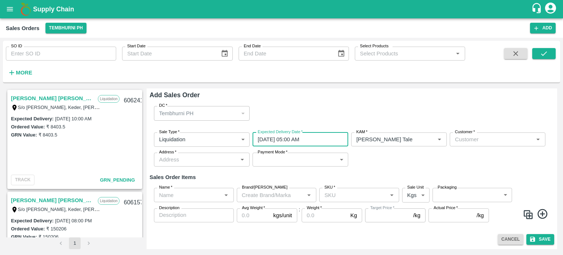
click at [460, 140] on input "Customer   *" at bounding box center [491, 140] width 79 height 10
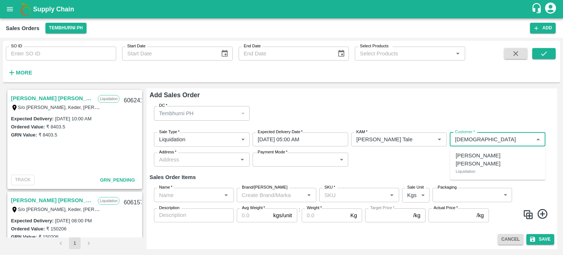
click at [473, 156] on p "[PERSON_NAME] [PERSON_NAME]" at bounding box center [498, 159] width 84 height 17
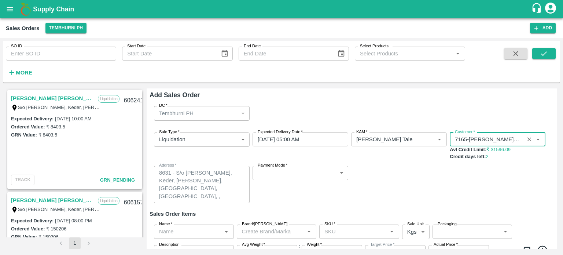
type input "7165-[PERSON_NAME] [PERSON_NAME]"
click at [268, 173] on body "Supply Chain Sales Orders Tembhurni PH Add SO ID SO ID Start Date Start Date En…" at bounding box center [281, 127] width 563 height 255
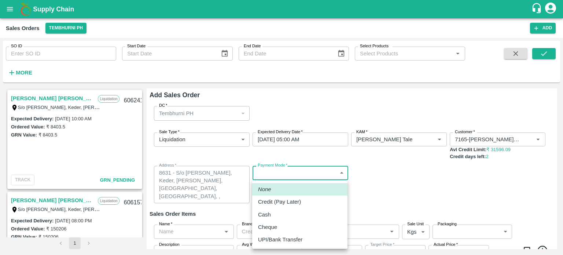
click at [271, 199] on p "Credit (Pay Later)" at bounding box center [279, 202] width 43 height 8
type input "credit"
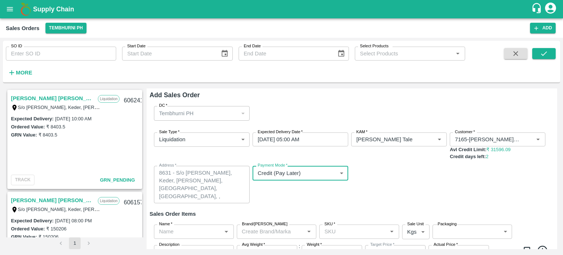
click at [369, 201] on div "Sale Type   * Liquidation 3 Sale Type Expected Delivery Date   * [DATE] 05:00 A…" at bounding box center [352, 168] width 405 height 83
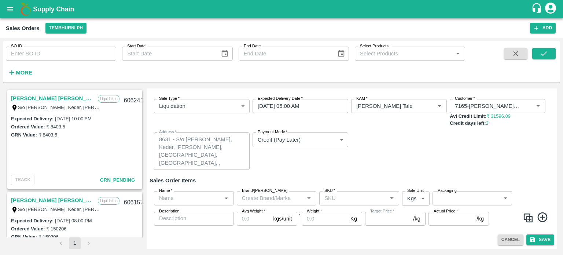
scroll to position [34, 0]
click at [183, 201] on input "Name   *" at bounding box center [187, 198] width 63 height 10
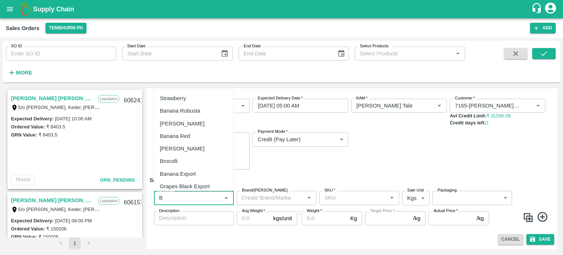
click at [181, 172] on div "Banana Export" at bounding box center [178, 173] width 36 height 8
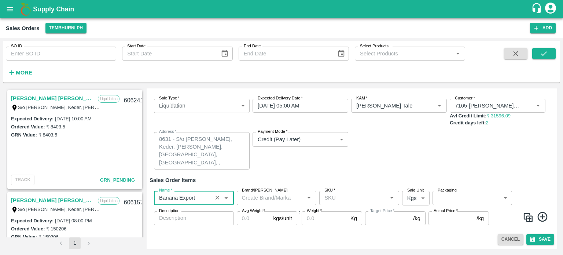
type input "Banana Export"
click at [343, 196] on input "SKU   *" at bounding box center [353, 198] width 63 height 10
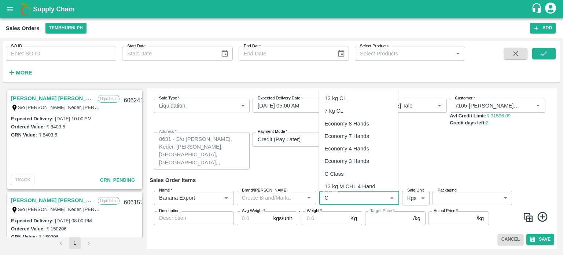
click at [333, 171] on div "C Class" at bounding box center [334, 173] width 19 height 8
type input "C Class"
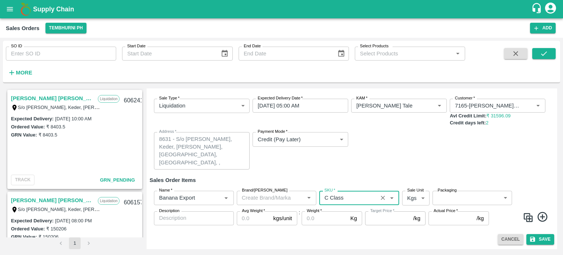
type input "NA"
type input "C Class"
click at [462, 203] on body "Supply Chain Sales Orders Tembhurni PH Add SO ID SO ID Start Date Start Date En…" at bounding box center [281, 127] width 563 height 255
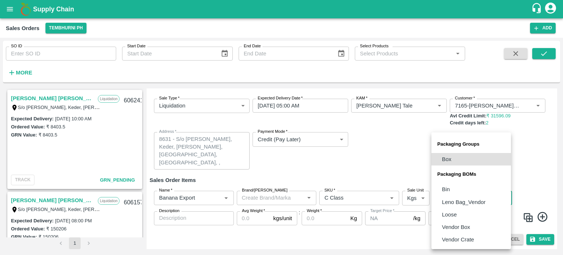
click at [450, 213] on p "Loose" at bounding box center [449, 214] width 15 height 8
type input "BOM/258"
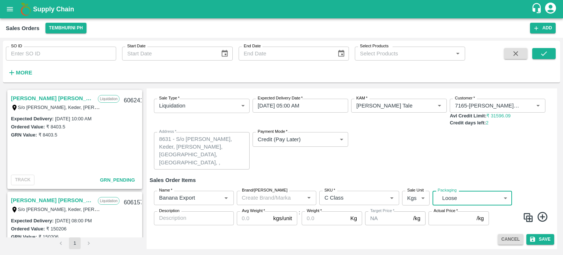
click at [239, 223] on input "Avg Weight   *" at bounding box center [254, 218] width 34 height 14
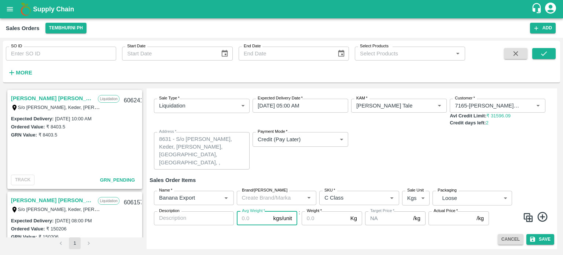
click at [439, 217] on input "Actual Price   *" at bounding box center [451, 218] width 45 height 14
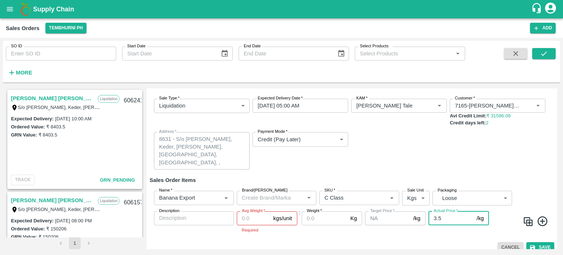
type input "3.5"
click at [258, 214] on input "Avg Weight   *" at bounding box center [254, 218] width 34 height 14
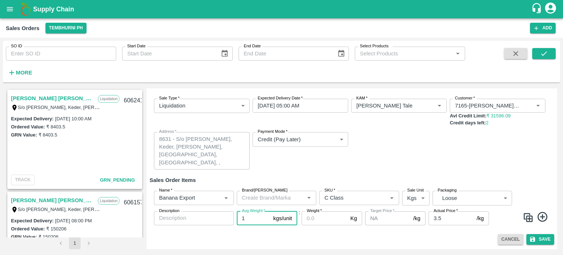
type input "1"
click at [310, 221] on input "Weight   *" at bounding box center [325, 218] width 46 height 14
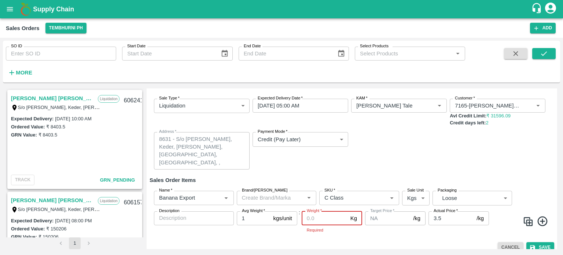
click at [316, 217] on input "Weight   *" at bounding box center [325, 218] width 46 height 14
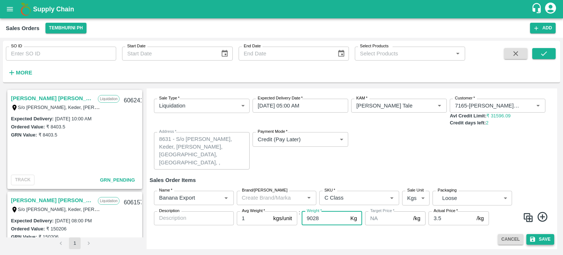
type input "9028"
click at [537, 242] on button "Save" at bounding box center [541, 239] width 28 height 11
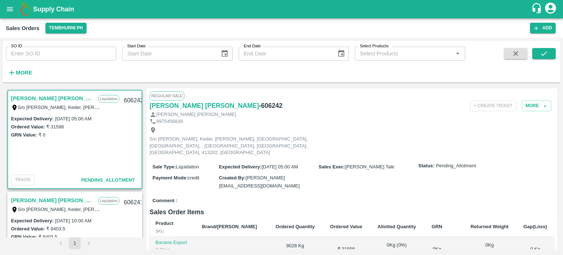
click at [346, 194] on div "Comment :" at bounding box center [352, 200] width 405 height 13
click at [304, 194] on div "Comment :" at bounding box center [352, 200] width 405 height 13
click at [392, 249] on button "Allot" at bounding box center [397, 253] width 11 height 8
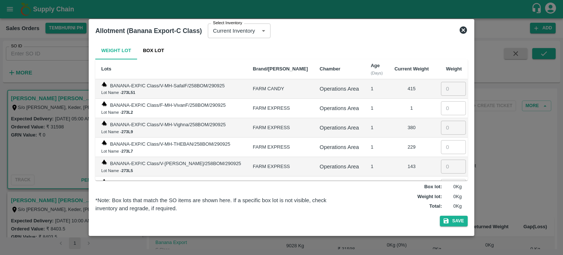
click at [462, 30] on icon at bounding box center [463, 30] width 9 height 9
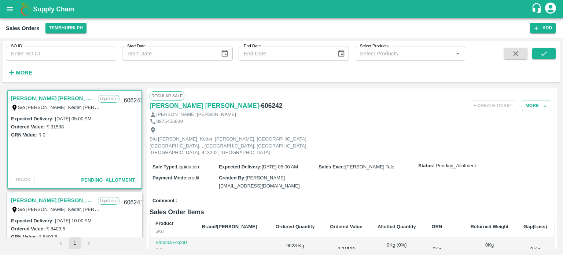
click at [320, 194] on div "Comment :" at bounding box center [352, 200] width 405 height 13
click at [537, 107] on button "More" at bounding box center [536, 105] width 29 height 11
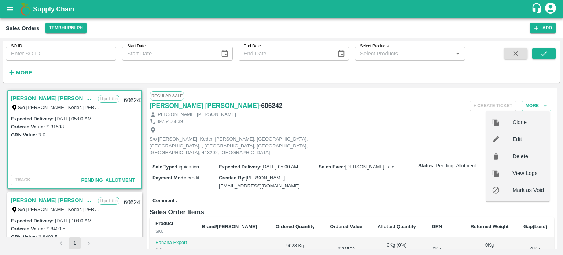
click at [522, 139] on span "Edit" at bounding box center [529, 139] width 32 height 8
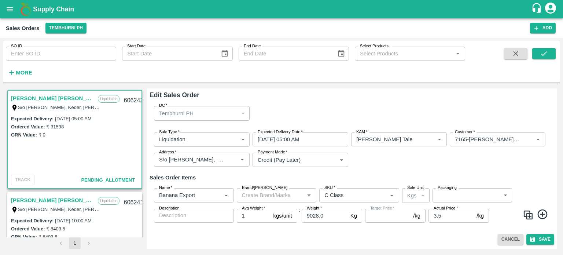
type input "NA"
drag, startPoint x: 328, startPoint y: 215, endPoint x: 297, endPoint y: 211, distance: 31.4
click at [297, 211] on div "Name   * Name   * Brand/[PERSON_NAME]/[PERSON_NAME]   * SKU   * Sale Unit Kgs 1…" at bounding box center [352, 205] width 405 height 46
click at [550, 237] on button "Save" at bounding box center [541, 239] width 28 height 11
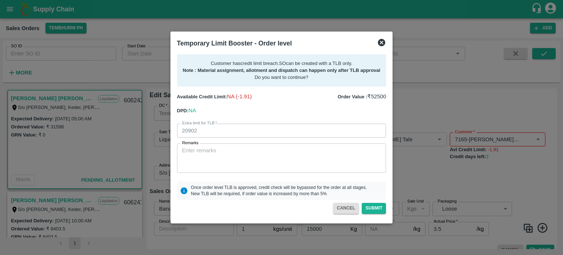
click at [381, 43] on icon at bounding box center [381, 42] width 7 height 7
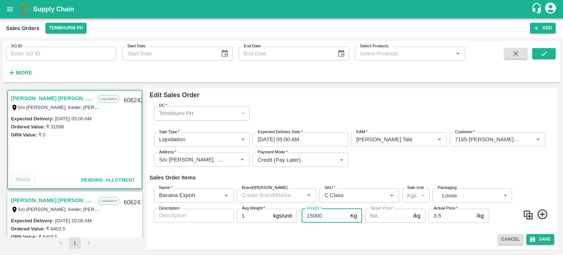
drag, startPoint x: 328, startPoint y: 214, endPoint x: 276, endPoint y: 211, distance: 52.2
click at [276, 211] on div "Name   * Name   * Brand/[PERSON_NAME]/[PERSON_NAME]   * SKU   * Sale Unit Kgs 1…" at bounding box center [352, 205] width 405 height 46
type input "9028"
click at [540, 239] on button "Save" at bounding box center [541, 239] width 28 height 11
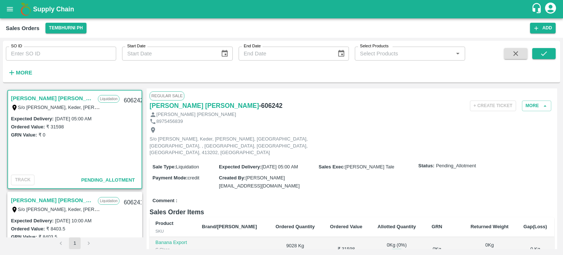
click at [392, 249] on button "Allot" at bounding box center [397, 253] width 11 height 8
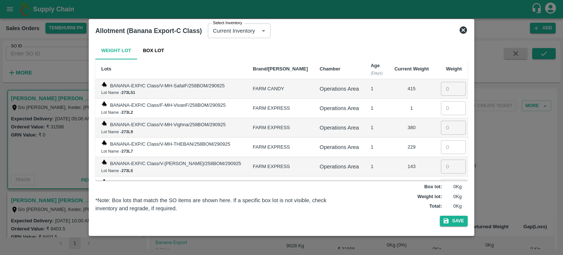
click at [444, 107] on input "number" at bounding box center [453, 108] width 25 height 14
type input "1"
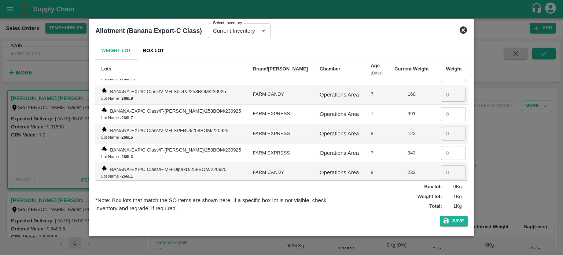
scroll to position [1509, 0]
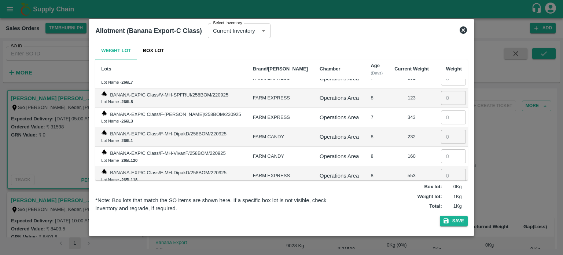
click at [444, 188] on input "number" at bounding box center [453, 195] width 25 height 14
type input "80"
click at [442, 169] on input "number" at bounding box center [453, 176] width 25 height 14
type input "553"
click at [441, 149] on input "number" at bounding box center [453, 156] width 25 height 14
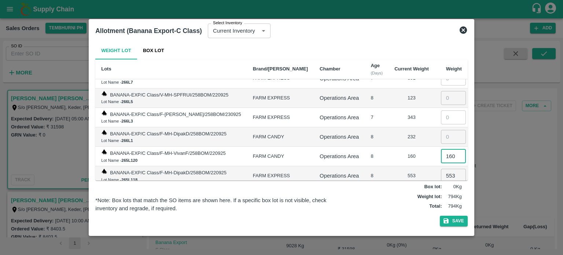
type input "160"
click at [441, 130] on input "number" at bounding box center [453, 137] width 25 height 14
type input "232"
click at [442, 110] on input "number" at bounding box center [453, 117] width 25 height 14
type input "343"
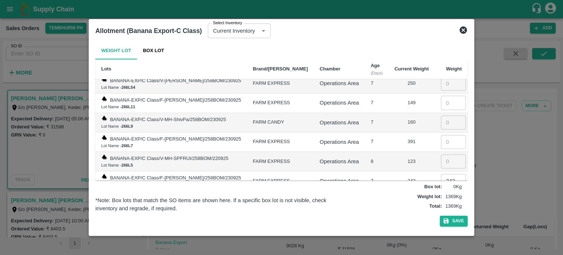
scroll to position [1438, 0]
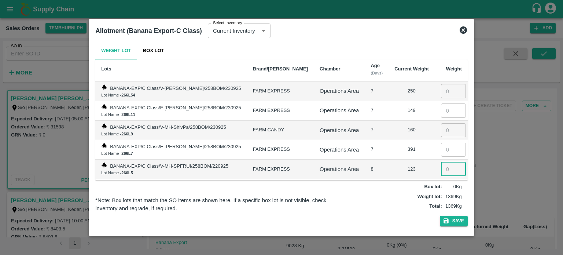
click at [441, 162] on input "number" at bounding box center [453, 169] width 25 height 14
type input "123"
click at [444, 143] on input "number" at bounding box center [453, 150] width 25 height 14
type input "391"
click at [442, 123] on input "number" at bounding box center [453, 130] width 25 height 14
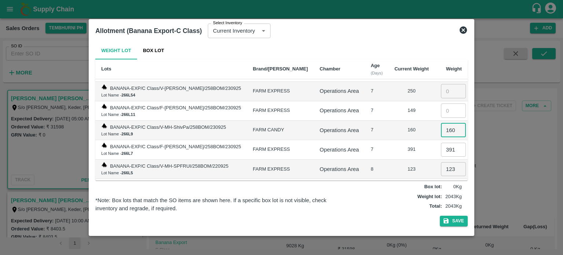
type input "160"
click at [445, 103] on input "number" at bounding box center [453, 110] width 25 height 14
type input "149"
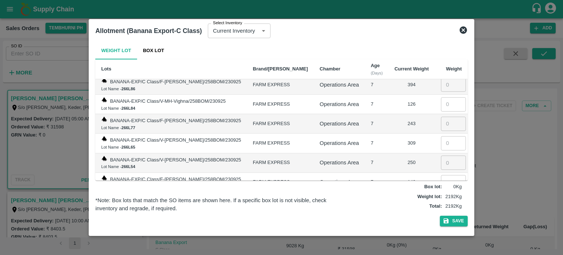
scroll to position [1358, 0]
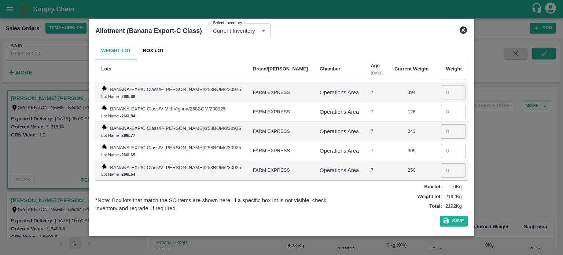
click at [441, 163] on input "number" at bounding box center [453, 170] width 25 height 14
type input "250"
click at [448, 144] on input "number" at bounding box center [453, 151] width 25 height 14
type input "309"
click at [444, 124] on input "number" at bounding box center [453, 131] width 25 height 14
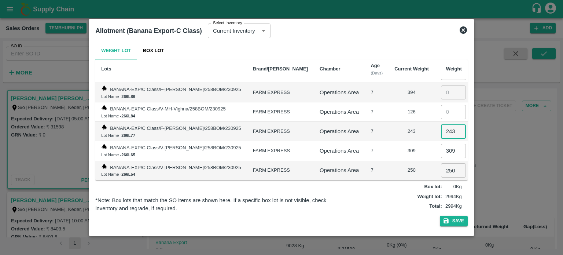
type input "243"
click at [441, 105] on input "number" at bounding box center [453, 112] width 25 height 14
type input "126"
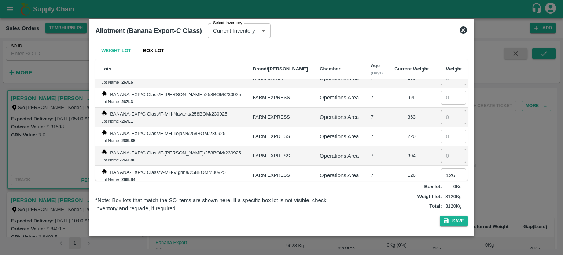
scroll to position [1287, 0]
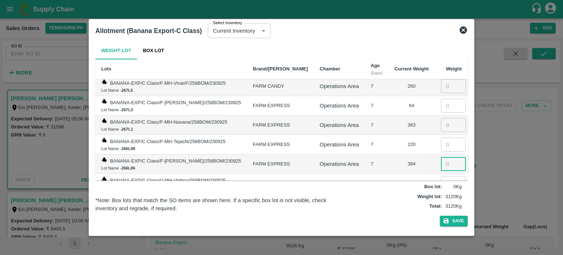
click at [441, 157] on input "number" at bounding box center [453, 164] width 25 height 14
type input "394"
click at [444, 138] on input "number" at bounding box center [453, 145] width 25 height 14
type input "220"
click at [443, 118] on input "number" at bounding box center [453, 125] width 25 height 14
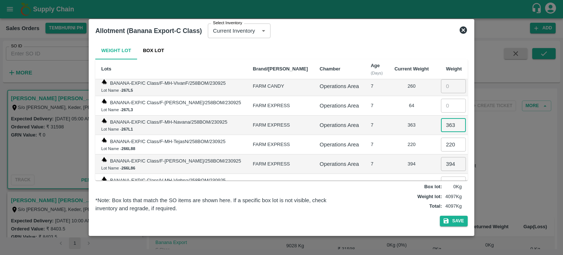
type input "363"
click at [441, 99] on input "number" at bounding box center [453, 106] width 25 height 14
type input "64"
click at [396, 161] on div "394" at bounding box center [412, 164] width 34 height 7
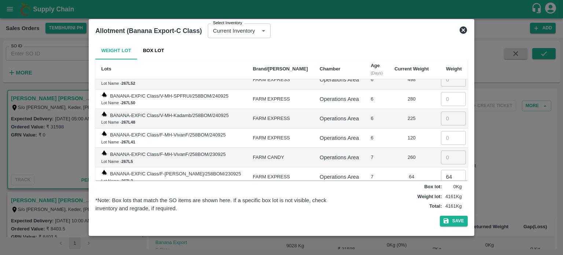
scroll to position [1208, 0]
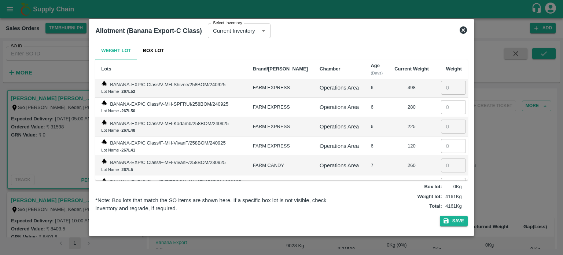
click at [443, 158] on input "number" at bounding box center [453, 165] width 25 height 14
type input "260"
click at [441, 139] on input "number" at bounding box center [453, 146] width 25 height 14
type input "120"
click at [441, 120] on input "number" at bounding box center [453, 127] width 25 height 14
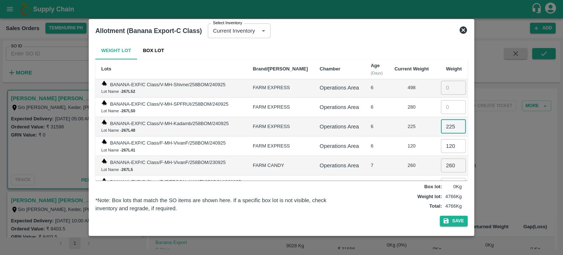
type input "225"
click at [446, 100] on input "number" at bounding box center [453, 107] width 25 height 14
type input "280"
click at [395, 143] on div "120" at bounding box center [412, 146] width 34 height 7
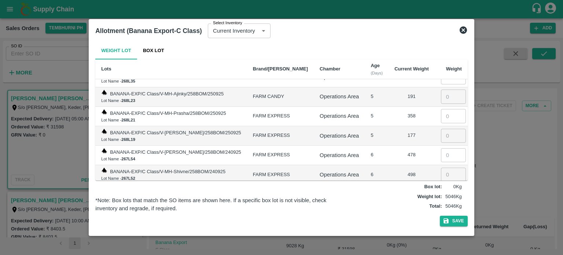
scroll to position [1116, 0]
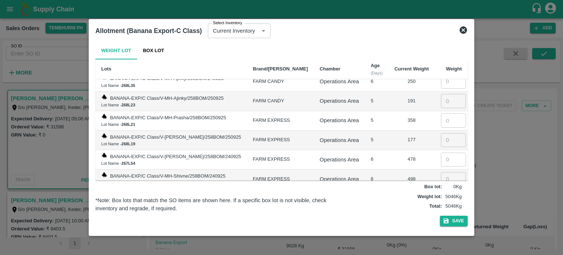
click at [445, 172] on input "number" at bounding box center [453, 179] width 25 height 14
type input "498"
click at [441, 153] on input "number" at bounding box center [453, 160] width 25 height 14
type input "478"
click at [443, 133] on input "number" at bounding box center [453, 140] width 25 height 14
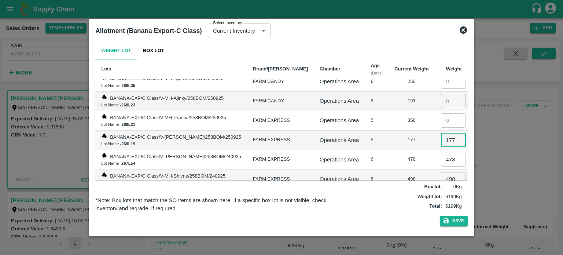
type input "177"
click at [442, 113] on input "number" at bounding box center [453, 120] width 25 height 14
type input "358"
click at [442, 94] on input "number" at bounding box center [453, 101] width 25 height 14
type input "191"
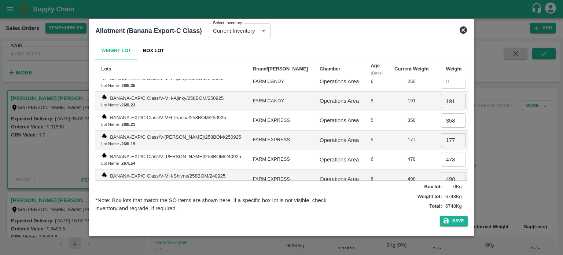
click at [369, 150] on td "6" at bounding box center [377, 159] width 24 height 19
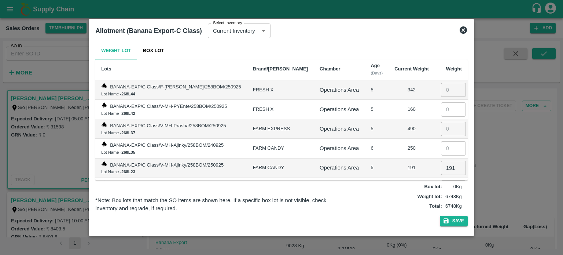
scroll to position [1037, 0]
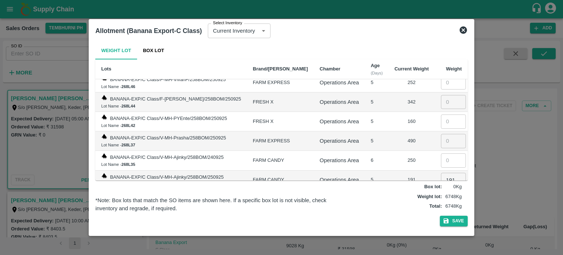
click at [445, 153] on input "number" at bounding box center [453, 160] width 25 height 14
type input "250"
click at [443, 134] on input "number" at bounding box center [453, 141] width 25 height 14
type input "490"
click at [442, 114] on input "number" at bounding box center [453, 121] width 25 height 14
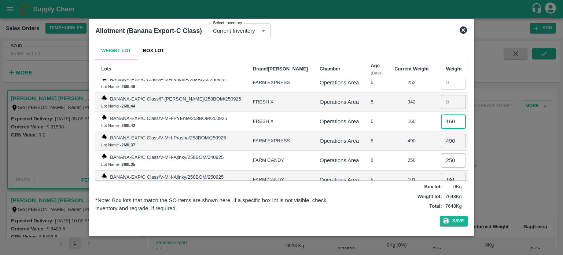
type input "160"
click at [444, 95] on input "number" at bounding box center [453, 102] width 25 height 14
type input "342"
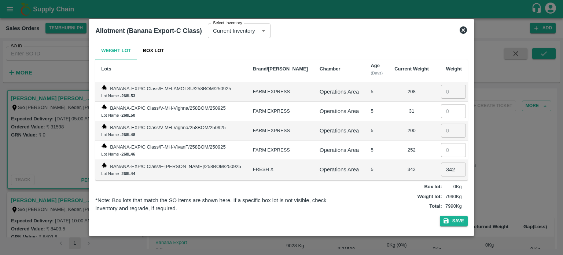
scroll to position [962, 0]
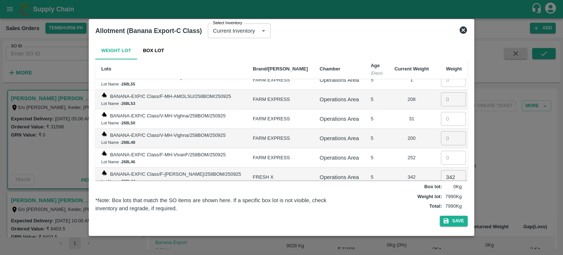
click at [442, 151] on input "number" at bounding box center [453, 158] width 25 height 14
type input "252"
click at [442, 131] on input "number" at bounding box center [453, 138] width 25 height 14
type input "200"
click at [442, 112] on input "number" at bounding box center [453, 119] width 25 height 14
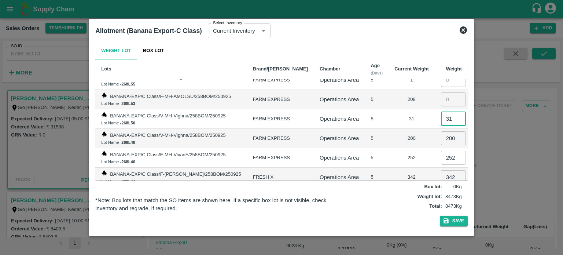
type input "31"
click at [404, 135] on div "200" at bounding box center [412, 138] width 34 height 7
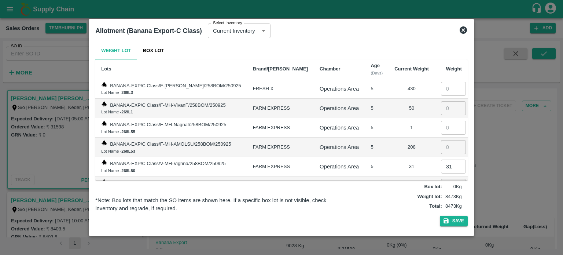
scroll to position [907, 0]
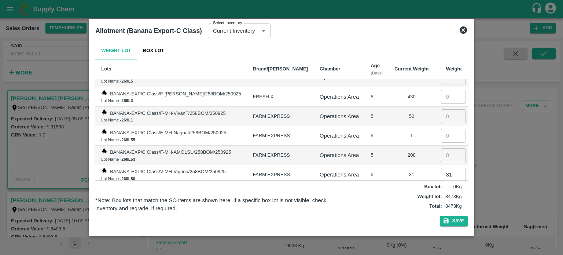
click at [365, 146] on td "5" at bounding box center [377, 155] width 24 height 19
click at [441, 148] on input "number" at bounding box center [453, 155] width 25 height 14
type input "208"
click at [442, 129] on input "number" at bounding box center [453, 136] width 25 height 14
type input "1"
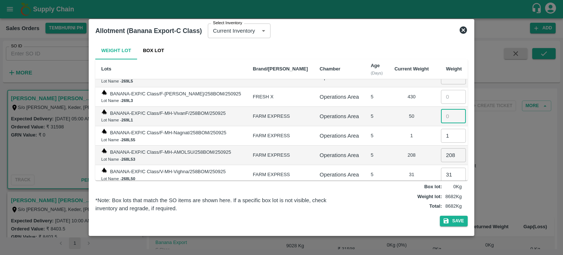
click at [444, 109] on input "number" at bounding box center [453, 116] width 25 height 14
type input "50"
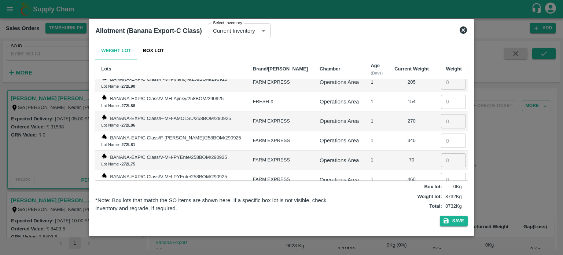
scroll to position [135, 0]
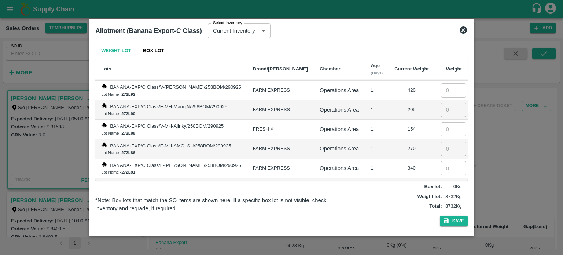
click at [467, 74] on div "Weight Lot Box Lot Lots Brand/Marka Chamber Age (Days) Current Weight Weight BA…" at bounding box center [281, 135] width 378 height 193
drag, startPoint x: 467, startPoint y: 74, endPoint x: 466, endPoint y: 62, distance: 11.7
click at [466, 62] on div "Weight Lot Box Lot Lots Brand/Marka Chamber Age (Days) Current Weight Weight BA…" at bounding box center [281, 135] width 378 height 193
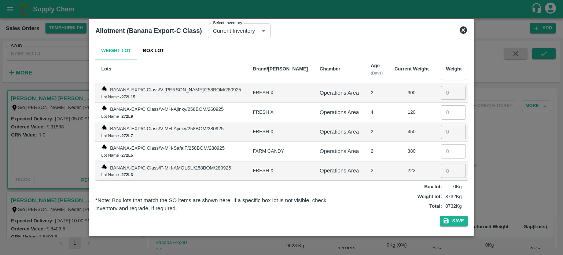
scroll to position [408, 0]
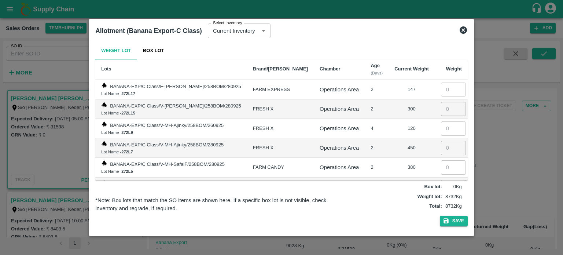
click at [444, 122] on input "number" at bounding box center [453, 128] width 25 height 14
type input "120"
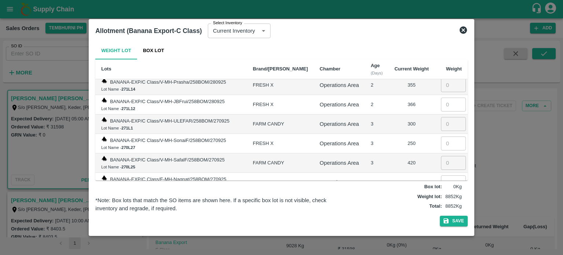
scroll to position [673, 0]
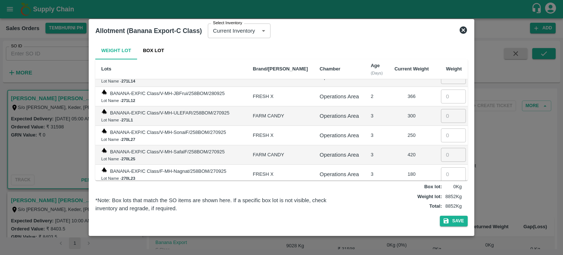
click at [377, 165] on td "3" at bounding box center [377, 174] width 24 height 19
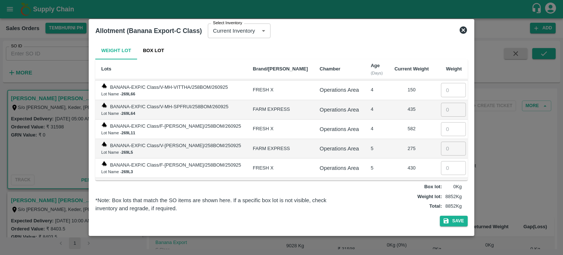
scroll to position [855, 0]
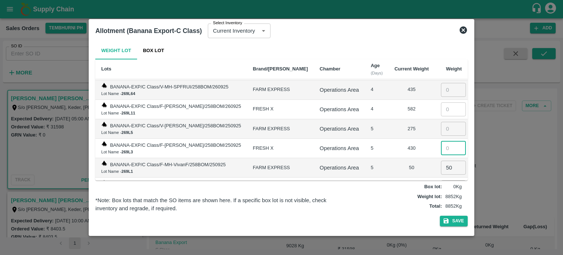
click at [444, 141] on input "number" at bounding box center [453, 148] width 25 height 14
type input "176"
click at [453, 220] on button "Save" at bounding box center [454, 221] width 28 height 11
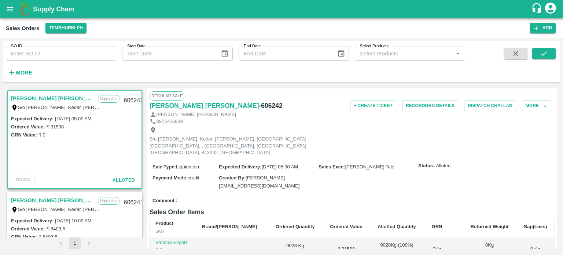
click at [431, 173] on div "Sale Type : Liquidation Expected Delivery : [DATE] 05:00 AM Sales Exec : [PERSO…" at bounding box center [352, 176] width 405 height 36
click at [432, 102] on button "Record GRN Details" at bounding box center [430, 105] width 56 height 11
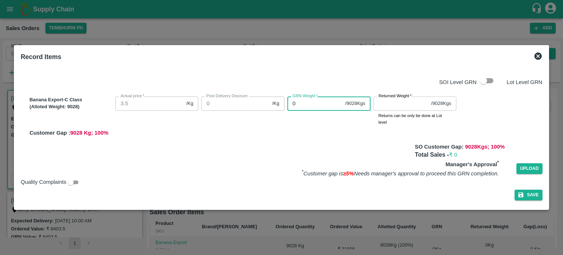
drag, startPoint x: 301, startPoint y: 102, endPoint x: 273, endPoint y: 105, distance: 27.7
click at [273, 105] on div "Banana Export-C Class (Alloted Weight: 9028 ) Actual price   * 3.5 /Kg Actual p…" at bounding box center [284, 115] width 516 height 43
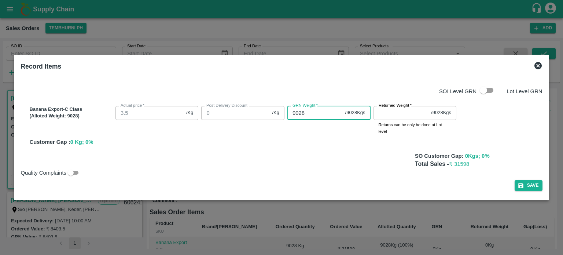
type input "9028"
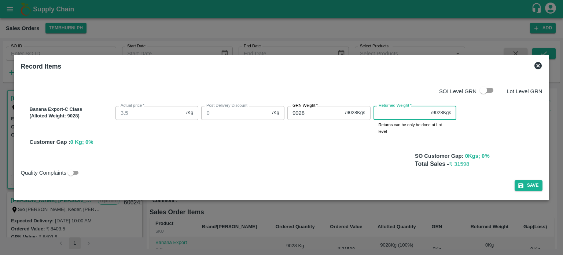
click at [382, 113] on input "Returned Weight   *" at bounding box center [401, 113] width 55 height 14
type input "0"
click at [522, 183] on icon "button" at bounding box center [521, 185] width 5 height 5
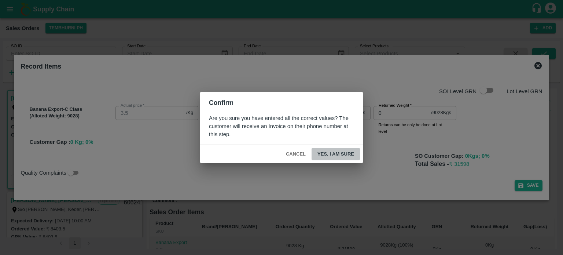
click at [331, 154] on button "Yes, I am sure" at bounding box center [336, 154] width 48 height 13
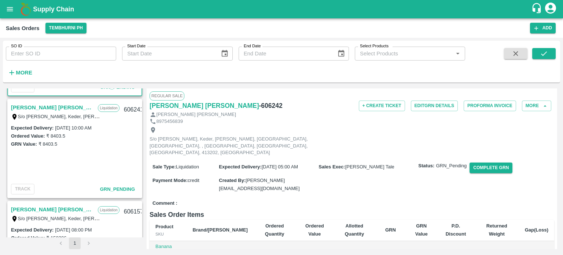
scroll to position [89, 0]
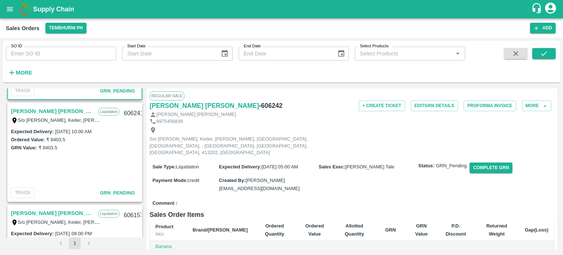
click at [51, 110] on link "[PERSON_NAME] [PERSON_NAME]" at bounding box center [52, 111] width 83 height 10
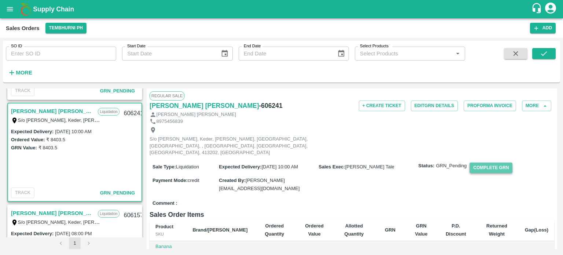
click at [502, 162] on button "Complete GRN" at bounding box center [491, 167] width 43 height 11
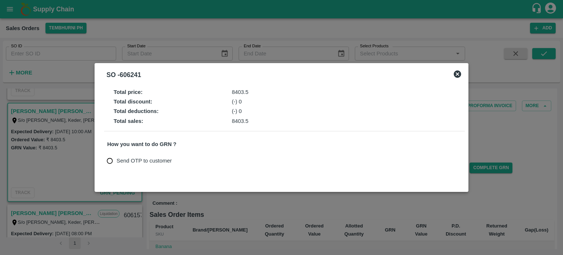
click at [157, 161] on span "Send OTP to customer" at bounding box center [144, 161] width 55 height 8
click at [117, 161] on input "Send OTP to customer" at bounding box center [110, 161] width 14 height 14
radio input "true"
click at [198, 159] on button "Send OTP" at bounding box center [193, 160] width 30 height 11
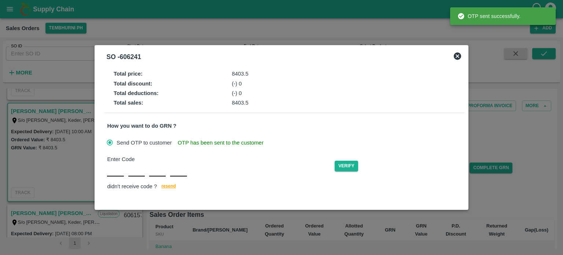
click at [114, 174] on div "Enter Code Verify didn't receive code ? [GEOGRAPHIC_DATA]" at bounding box center [284, 173] width 355 height 36
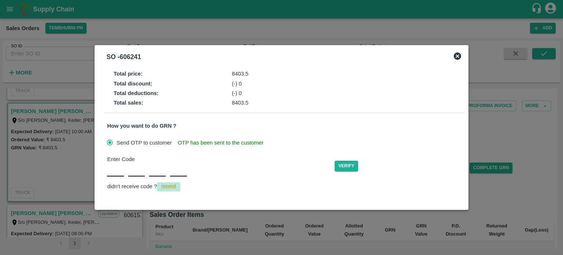
click at [172, 182] on span "resend" at bounding box center [168, 186] width 15 height 8
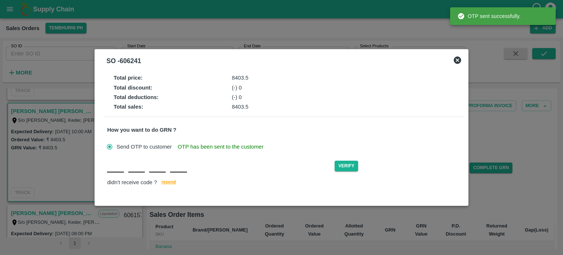
click at [116, 173] on div "Verify didn't receive code ? [GEOGRAPHIC_DATA]" at bounding box center [284, 173] width 355 height 28
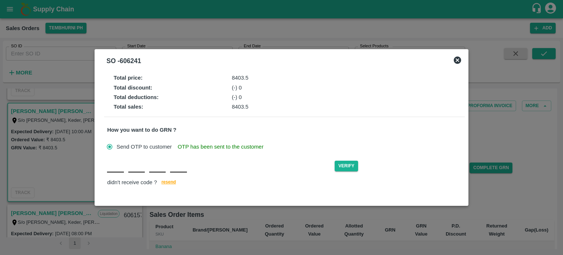
type input "A"
type input "M"
type input "Z"
type input "J"
click at [348, 161] on button "Verify" at bounding box center [346, 166] width 23 height 11
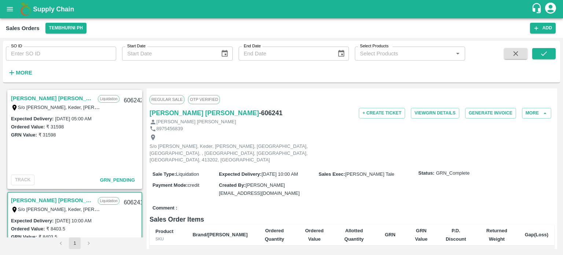
click at [36, 96] on link "[PERSON_NAME] [PERSON_NAME]" at bounding box center [52, 99] width 83 height 10
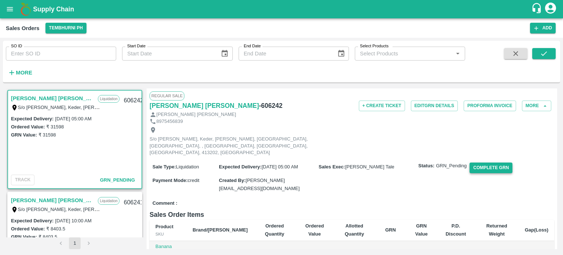
click at [483, 162] on button "Complete GRN" at bounding box center [491, 167] width 43 height 11
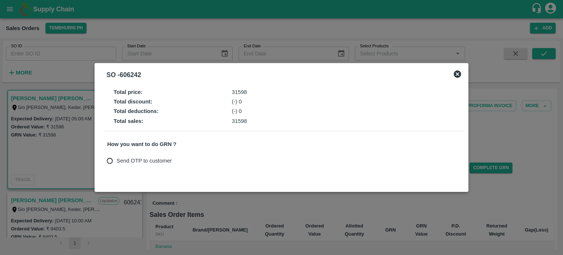
click at [144, 160] on span "Send OTP to customer" at bounding box center [144, 161] width 55 height 8
click at [117, 160] on input "Send OTP to customer" at bounding box center [110, 161] width 14 height 14
radio input "true"
click at [194, 158] on button "Send OTP" at bounding box center [193, 160] width 30 height 11
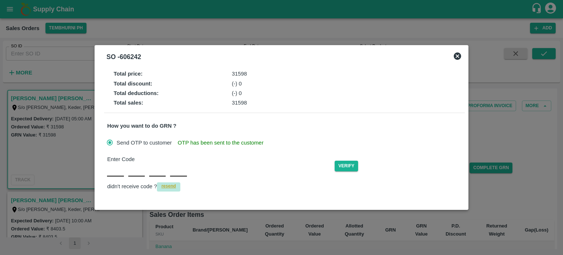
click at [166, 186] on span "resend" at bounding box center [168, 186] width 15 height 8
click at [116, 174] on div "Enter Code Verify didn't receive code ? [GEOGRAPHIC_DATA]" at bounding box center [284, 173] width 355 height 36
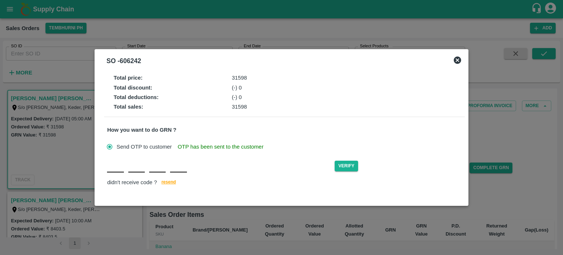
type input "Y"
type input "E"
type input "Q"
type input "W"
click at [345, 167] on button "Verify" at bounding box center [346, 166] width 23 height 11
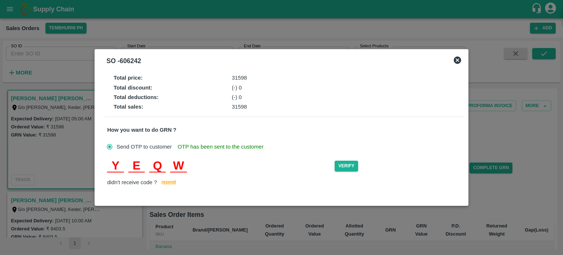
click at [135, 167] on input "E" at bounding box center [136, 165] width 17 height 13
click at [116, 167] on input "Y" at bounding box center [115, 165] width 17 height 13
click at [162, 171] on input "Q" at bounding box center [157, 165] width 17 height 13
click at [176, 167] on input "W" at bounding box center [178, 165] width 17 height 13
click at [110, 165] on input "Y" at bounding box center [115, 165] width 17 height 13
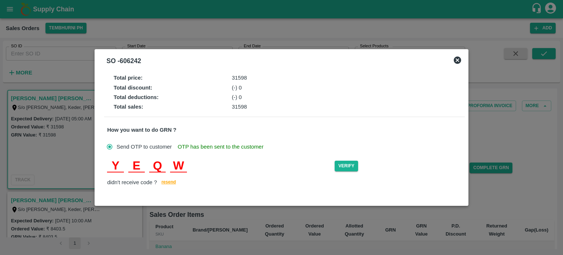
type input "H"
type input "X"
type input "B"
type input "K"
click at [343, 167] on button "Verify" at bounding box center [346, 166] width 23 height 11
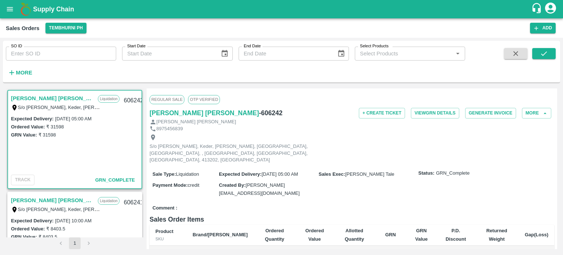
click at [312, 140] on div "S/o [PERSON_NAME], Keder, [PERSON_NAME], [GEOGRAPHIC_DATA], [GEOGRAPHIC_DATA], …" at bounding box center [232, 149] width 165 height 30
click at [120, 136] on div "GRN Value: ₹ 31598" at bounding box center [75, 135] width 128 height 8
click at [12, 7] on icon "open drawer" at bounding box center [10, 9] width 6 height 4
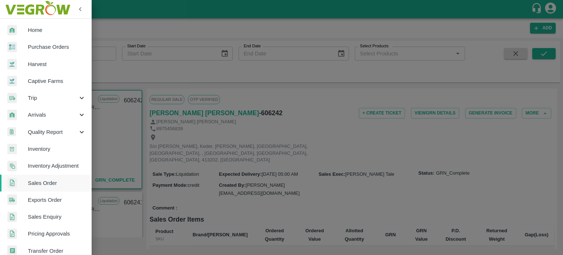
click at [38, 152] on span "Inventory" at bounding box center [57, 149] width 58 height 8
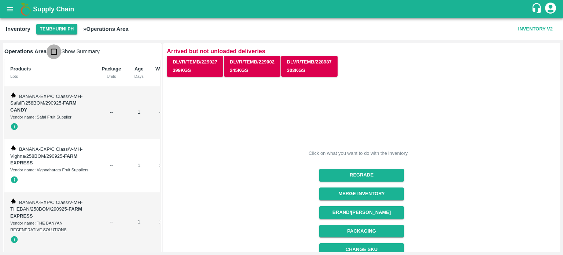
click at [52, 54] on input "checkbox" at bounding box center [54, 51] width 15 height 15
checkbox input "true"
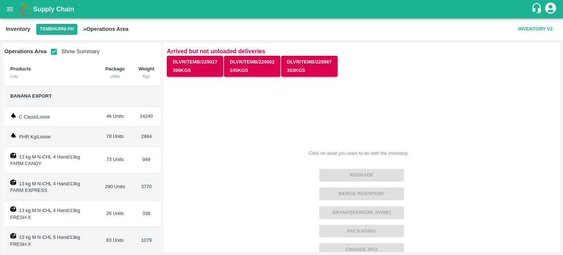
click at [227, 129] on div "Click on what you want to do with the inventory. Regrade Merge Inventory Brand/…" at bounding box center [359, 220] width 396 height 296
click at [229, 166] on div "Click on what you want to do with the inventory. Regrade Merge Inventory Brand/…" at bounding box center [359, 220] width 396 height 296
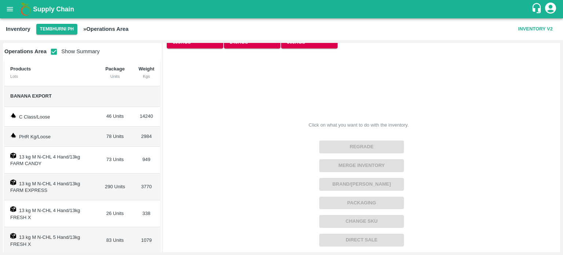
scroll to position [29, 0]
click at [65, 140] on td "PHR Kg/Loose" at bounding box center [50, 137] width 93 height 20
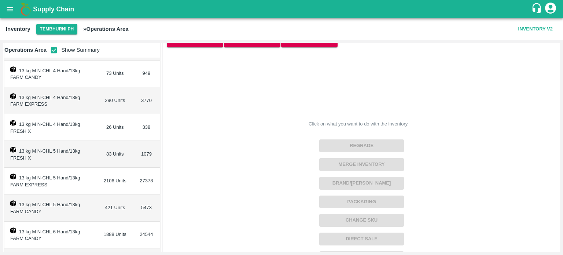
scroll to position [88, 0]
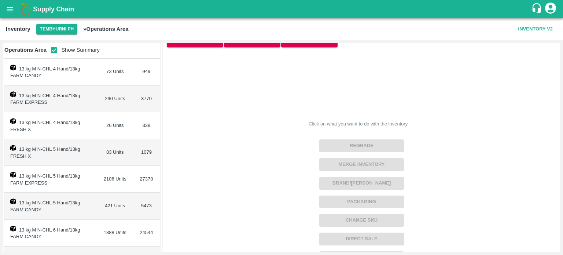
click at [65, 140] on td "13 kg M N-CHL 5 Hand/13kg FRESH X" at bounding box center [50, 152] width 93 height 27
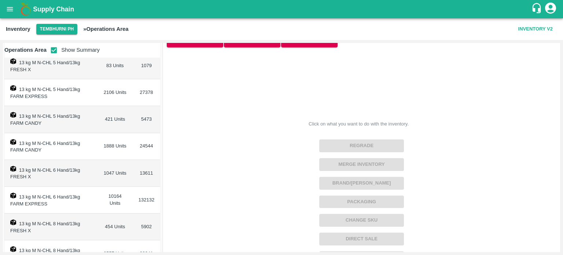
scroll to position [176, 0]
click at [66, 149] on td "13 kg M N-CHL 6 Hand/13kg FARM CANDY" at bounding box center [50, 145] width 93 height 27
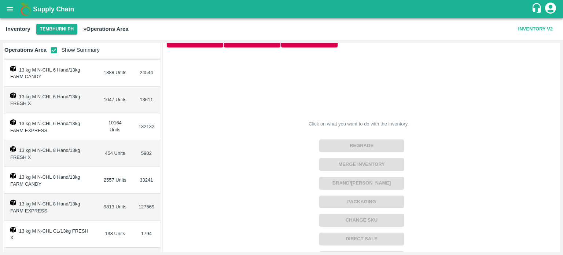
scroll to position [249, 0]
click at [109, 177] on td "2557 Units" at bounding box center [115, 178] width 35 height 27
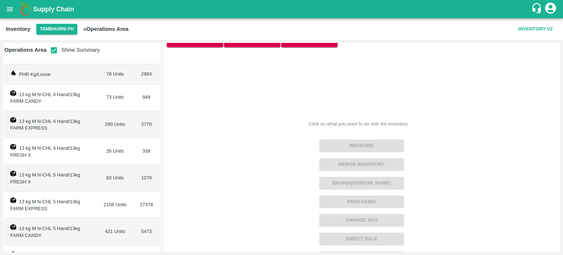
scroll to position [0, 0]
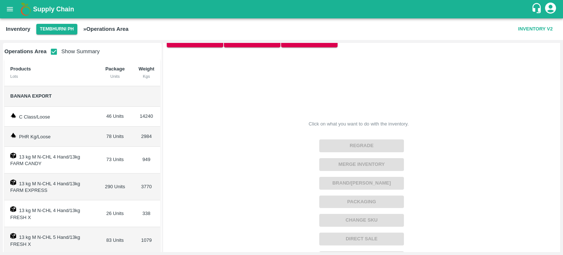
drag, startPoint x: 161, startPoint y: 94, endPoint x: 161, endPoint y: 84, distance: 9.9
click at [161, 84] on div "Operations Area Show Summary Products Lots Package Units Weight Kgs Banana Expo…" at bounding box center [82, 147] width 159 height 209
click at [207, 91] on div "Click on what you want to do with the inventory. Regrade Merge Inventory Brand/…" at bounding box center [359, 190] width 396 height 296
